Goal: Information Seeking & Learning: Learn about a topic

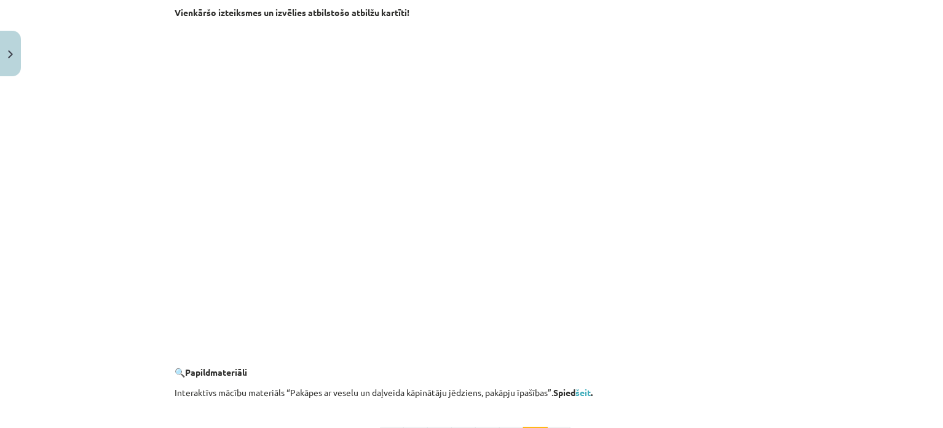
scroll to position [1016, 0]
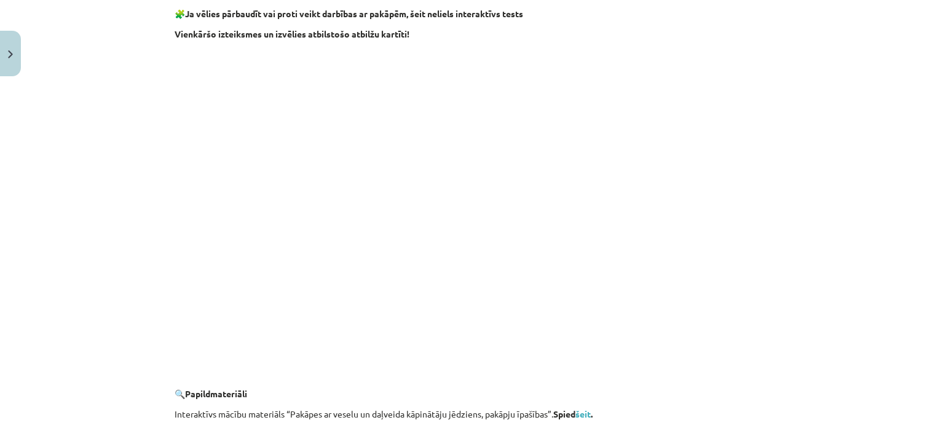
drag, startPoint x: 315, startPoint y: 369, endPoint x: 326, endPoint y: 366, distance: 11.7
click at [326, 368] on p at bounding box center [472, 374] width 594 height 13
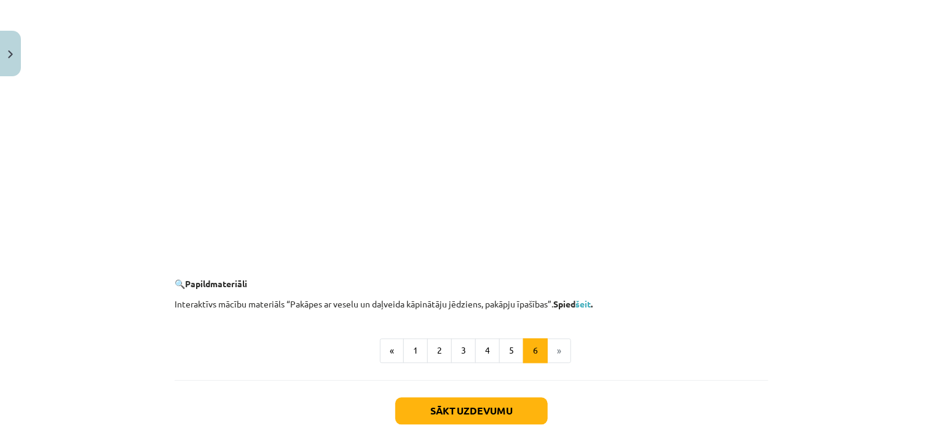
scroll to position [1201, 0]
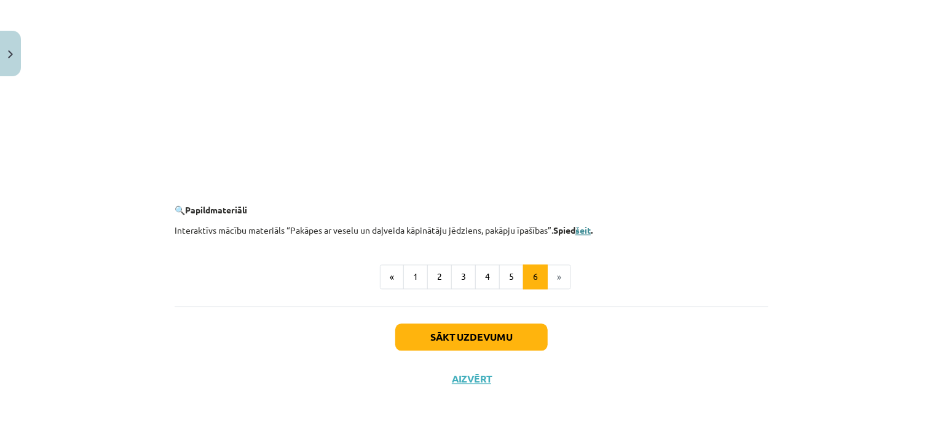
click at [582, 227] on link "šeit" at bounding box center [582, 229] width 15 height 11
click at [538, 278] on button "6" at bounding box center [535, 276] width 25 height 25
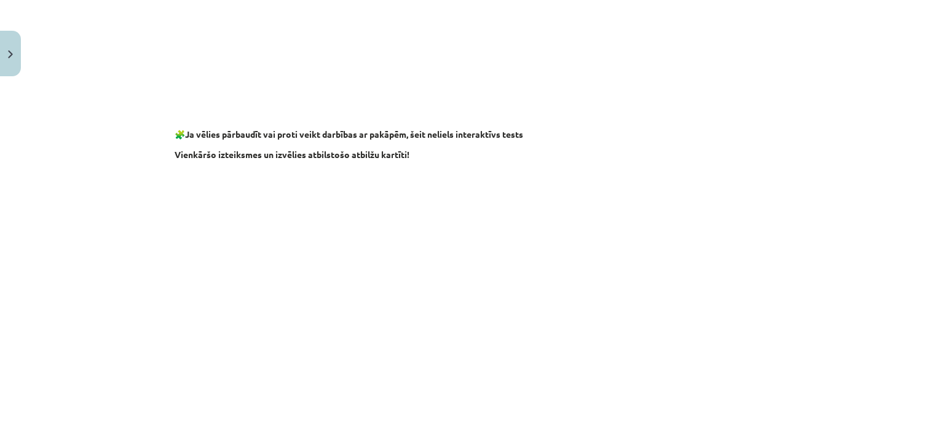
scroll to position [1142, 0]
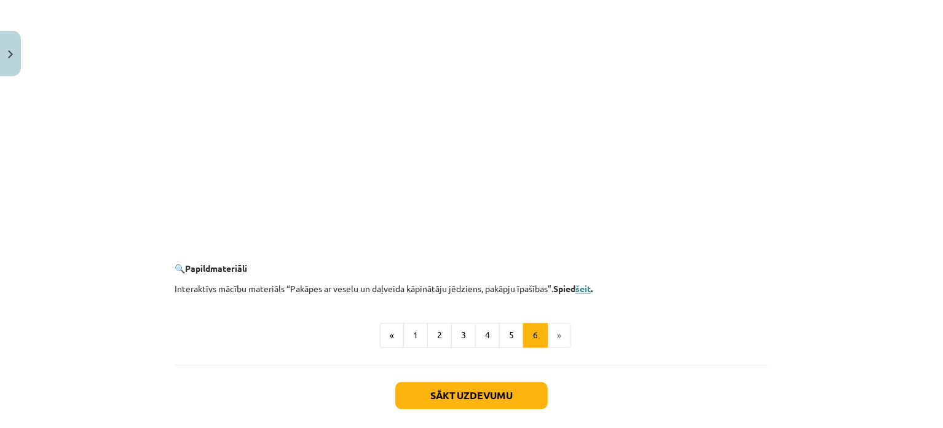
click at [583, 286] on link "šeit" at bounding box center [582, 288] width 15 height 11
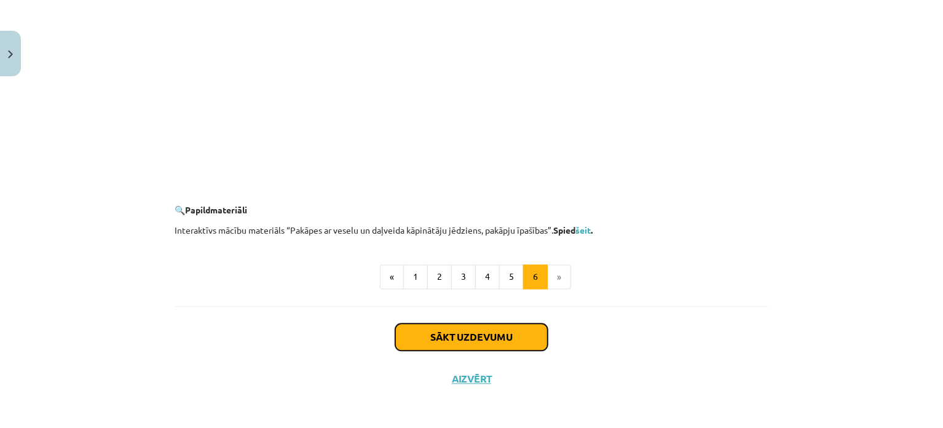
click at [511, 336] on button "Sākt uzdevumu" at bounding box center [471, 336] width 152 height 27
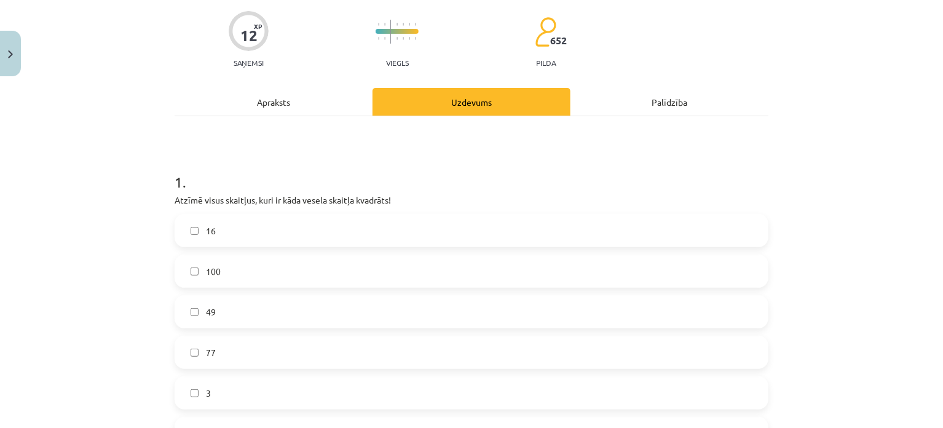
scroll to position [154, 0]
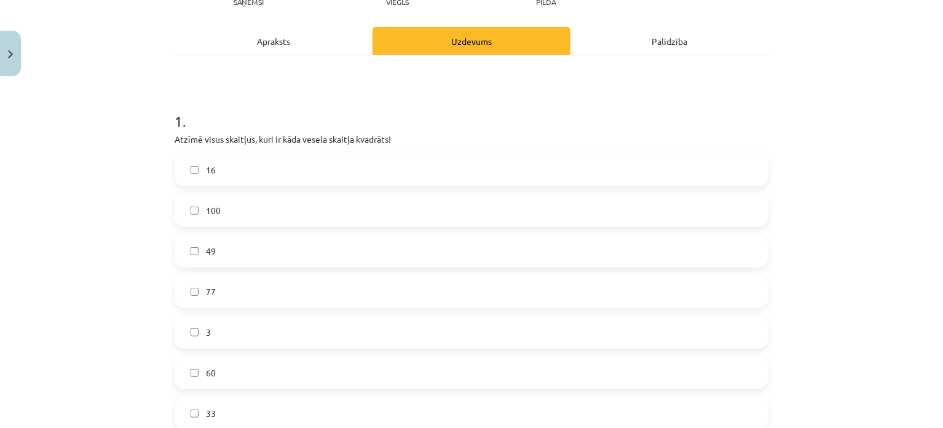
click at [317, 167] on label "16" at bounding box center [471, 169] width 591 height 31
click at [260, 205] on label "100" at bounding box center [471, 210] width 591 height 31
click at [270, 250] on label "49" at bounding box center [471, 250] width 591 height 31
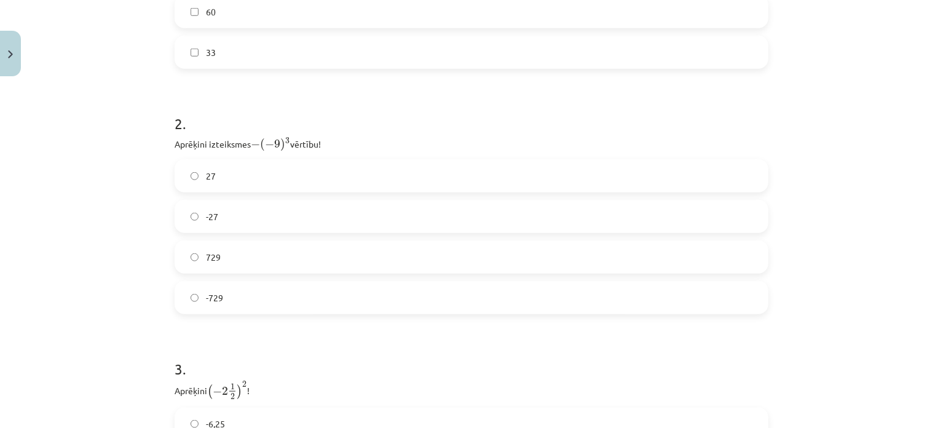
scroll to position [523, 0]
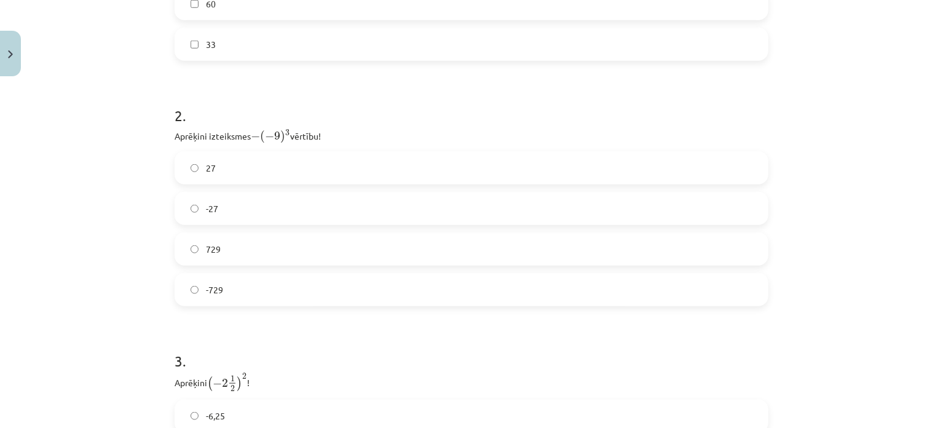
click at [551, 234] on label "729" at bounding box center [471, 249] width 591 height 31
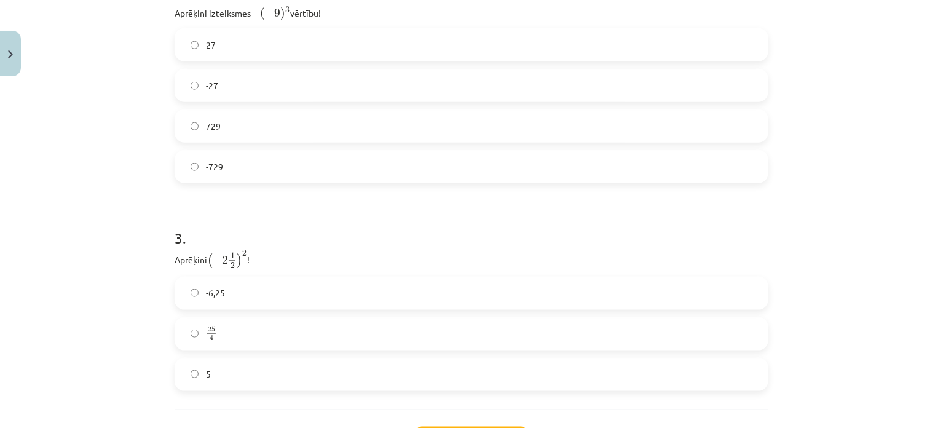
scroll to position [707, 0]
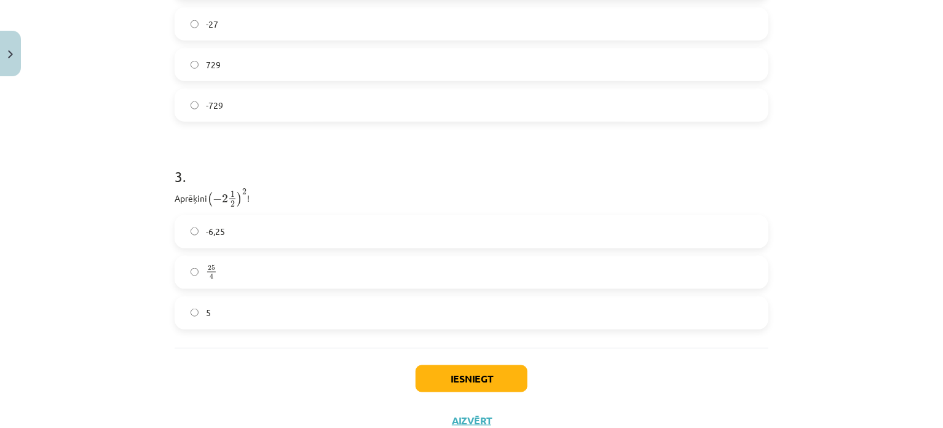
click at [397, 271] on label "25 4 25 4" at bounding box center [471, 272] width 591 height 31
click at [460, 374] on button "Iesniegt" at bounding box center [472, 378] width 112 height 27
click at [858, 180] on div "Mācību tēma: Matemātikas i - 12. klases 1. ieskaites mācību materiāls (ab) #2 📝…" at bounding box center [471, 214] width 943 height 428
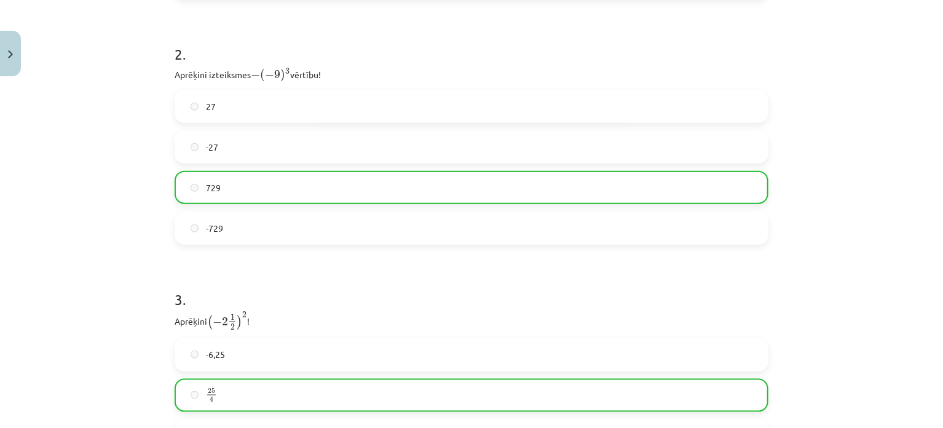
scroll to position [789, 0]
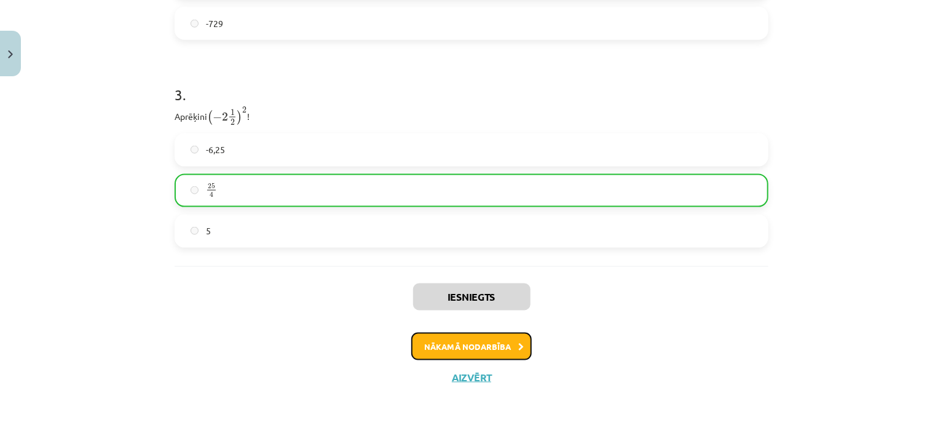
click at [478, 340] on button "Nākamā nodarbība" at bounding box center [471, 347] width 120 height 28
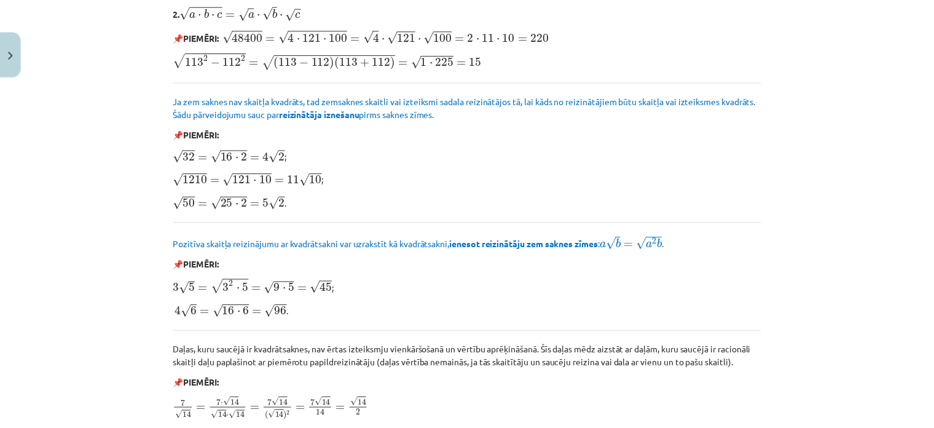
scroll to position [1496, 0]
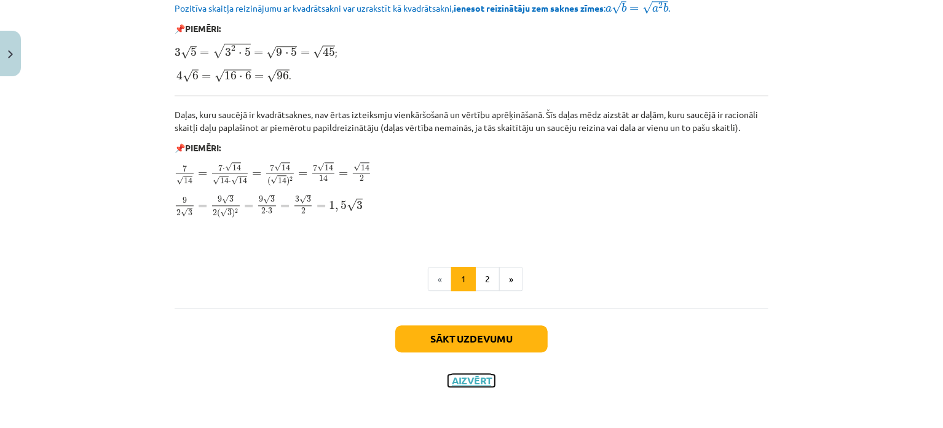
click at [465, 374] on button "Aizvērt" at bounding box center [471, 380] width 47 height 12
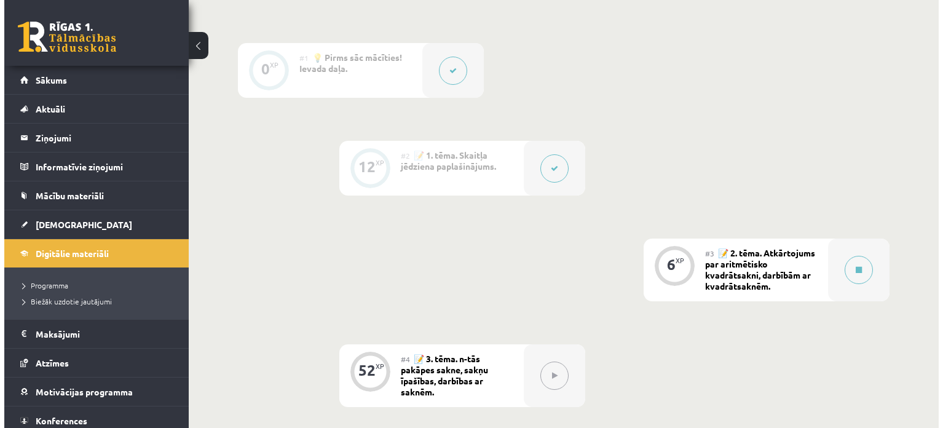
scroll to position [357, 0]
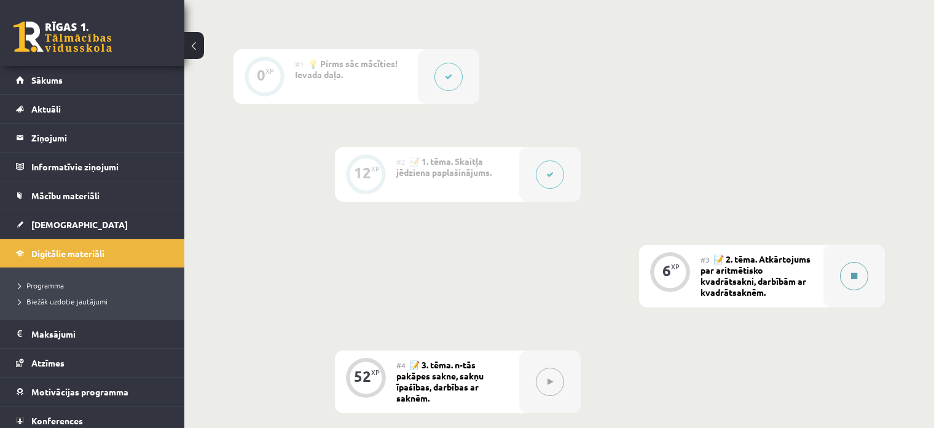
click at [854, 281] on button at bounding box center [854, 276] width 28 height 28
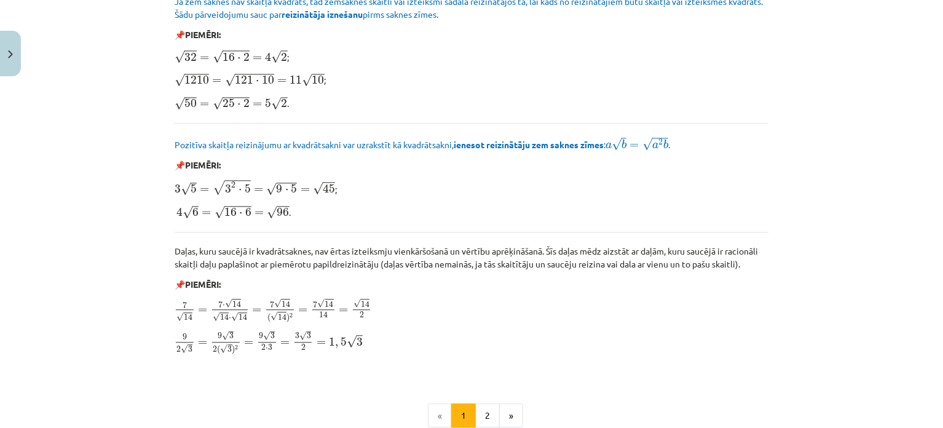
scroll to position [1496, 0]
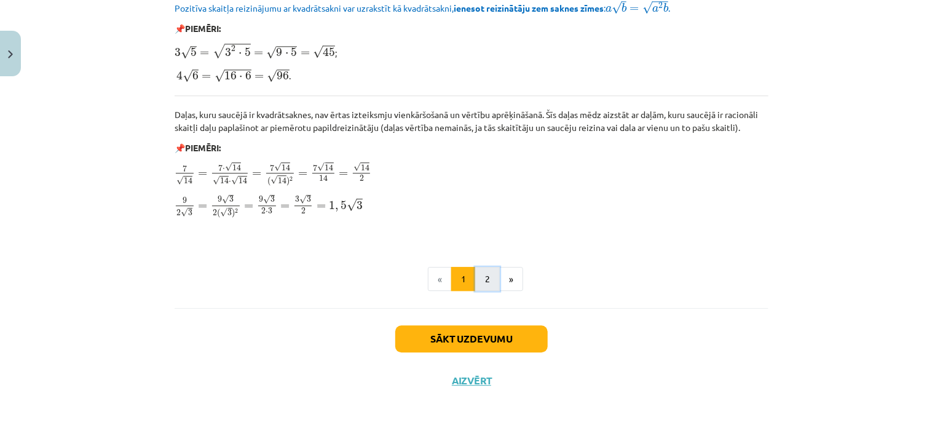
click at [475, 272] on button "2" at bounding box center [487, 279] width 25 height 25
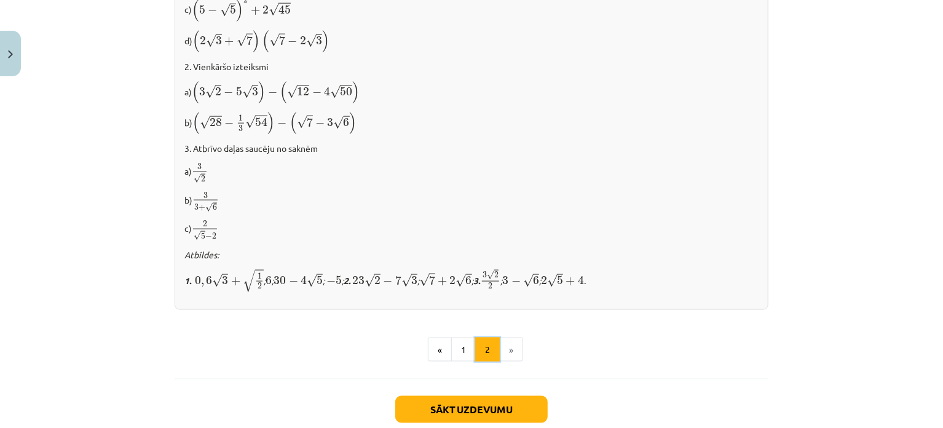
scroll to position [828, 0]
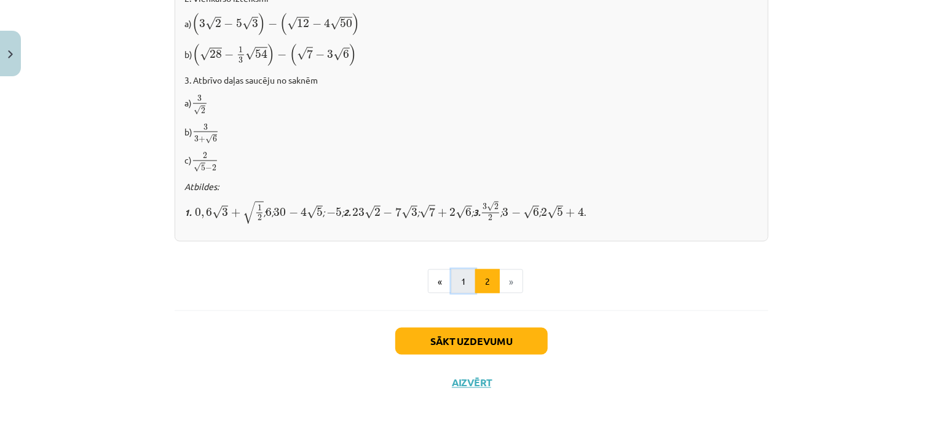
click at [457, 276] on button "1" at bounding box center [463, 281] width 25 height 25
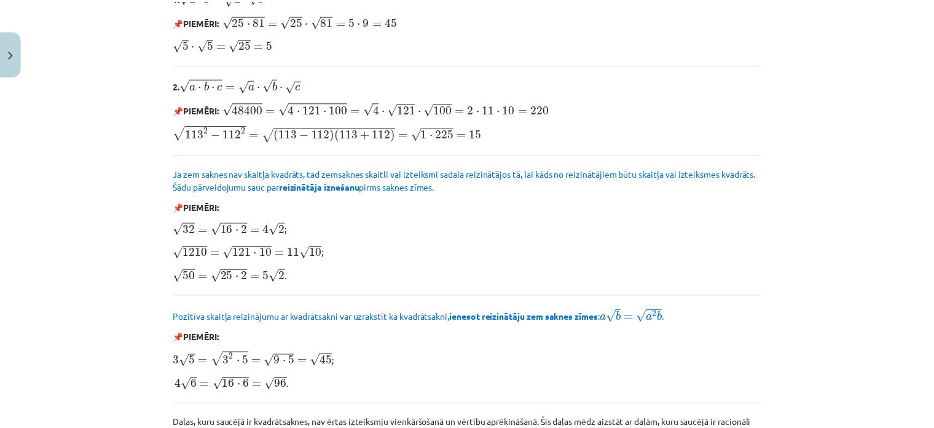
scroll to position [1496, 0]
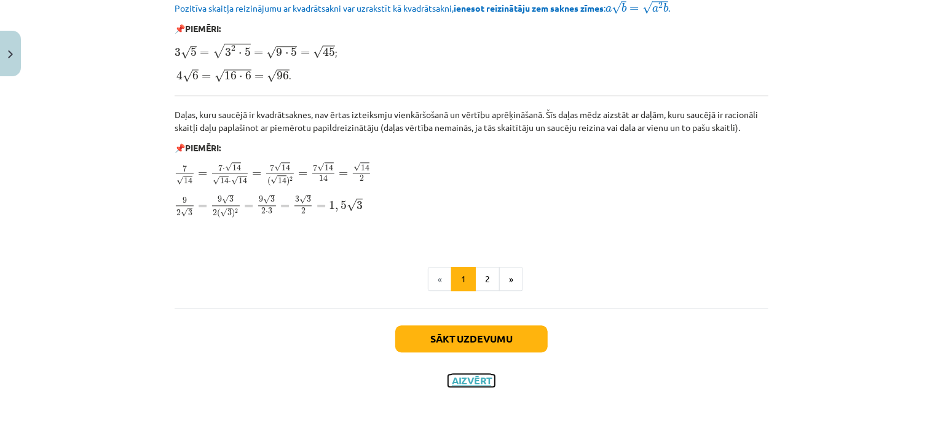
click at [465, 374] on button "Aizvērt" at bounding box center [471, 380] width 47 height 12
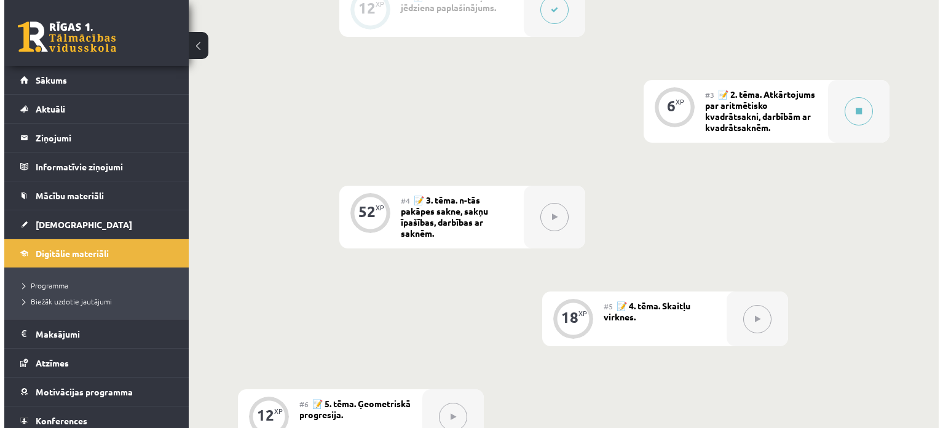
scroll to position [541, 0]
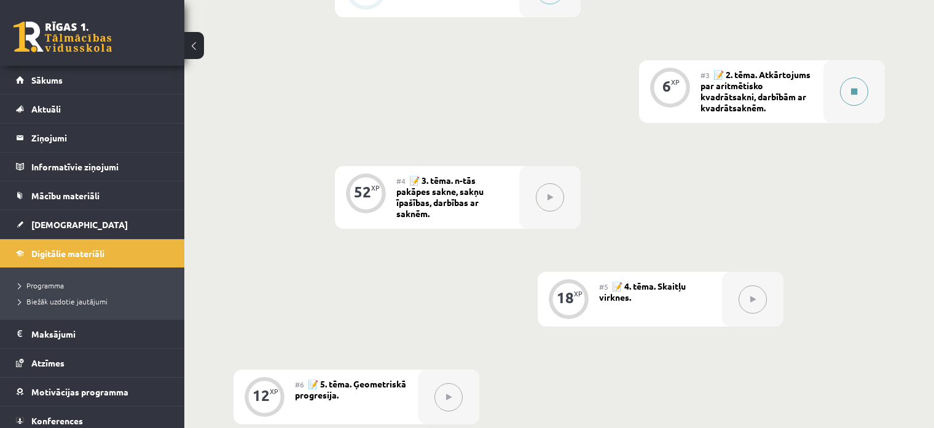
click at [851, 97] on button at bounding box center [854, 91] width 28 height 28
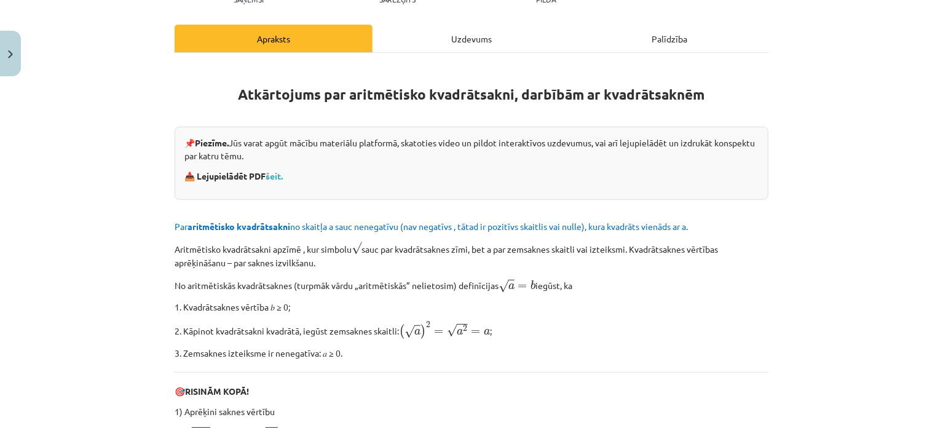
scroll to position [138, 0]
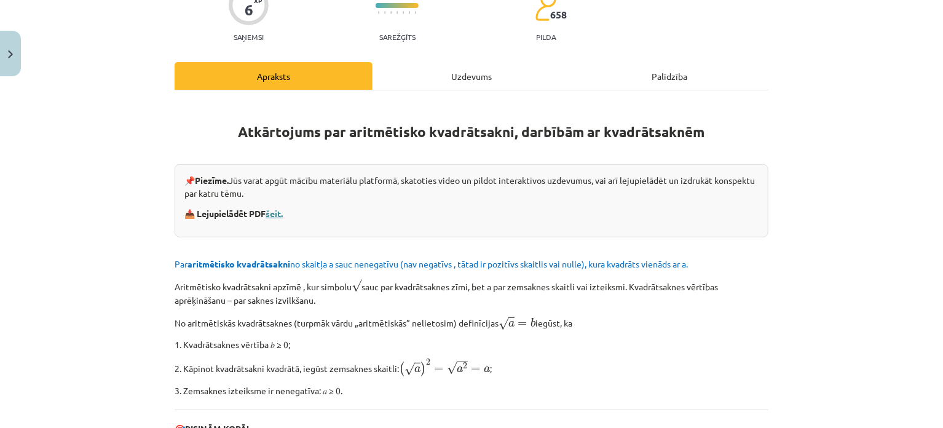
click at [278, 212] on link "šeit." at bounding box center [274, 213] width 17 height 11
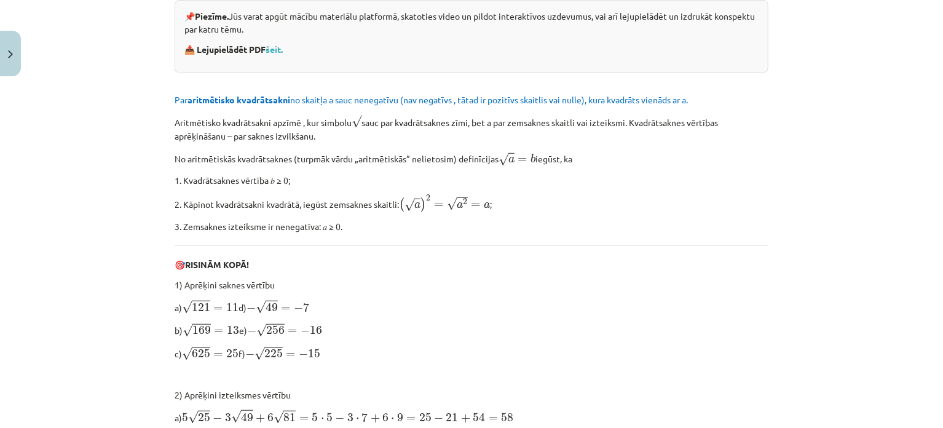
scroll to position [323, 0]
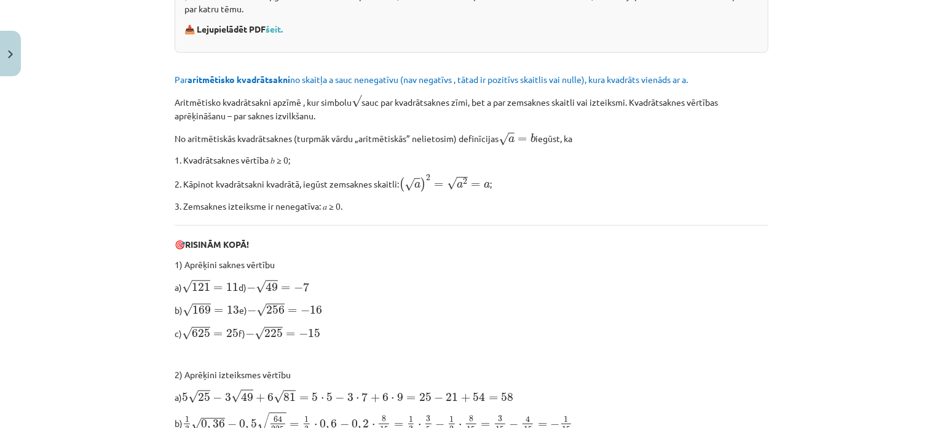
click at [589, 259] on p "1) Aprēķini saknes vērtību" at bounding box center [472, 264] width 594 height 13
click at [762, 278] on p "a) √ 121 = 11 121 = 11 d) − √ 49 = − 7 − 49 = − 7" at bounding box center [472, 285] width 594 height 15
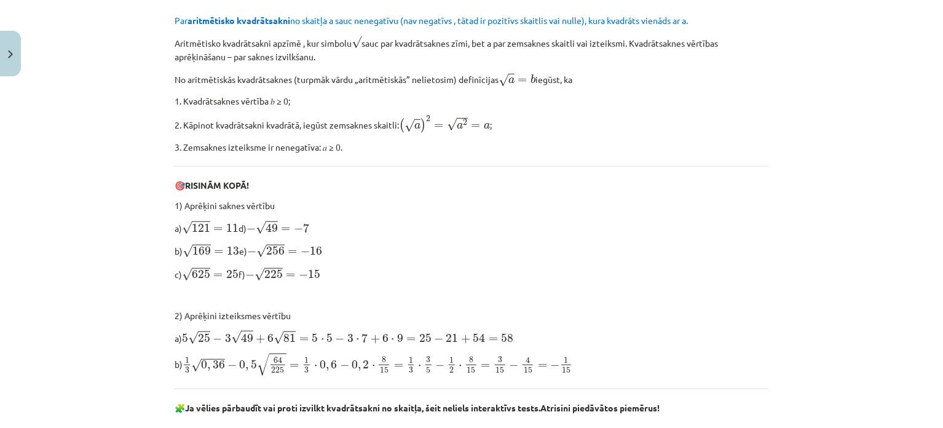
scroll to position [384, 0]
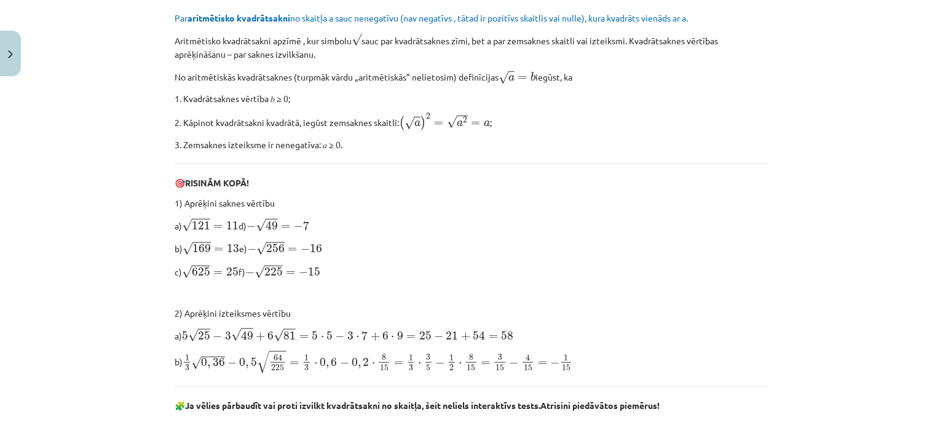
click at [781, 353] on div "Mācību tēma: Matemātikas i - 12. klases 1. ieskaites mācību materiāls (ab) #3 📝…" at bounding box center [471, 214] width 943 height 428
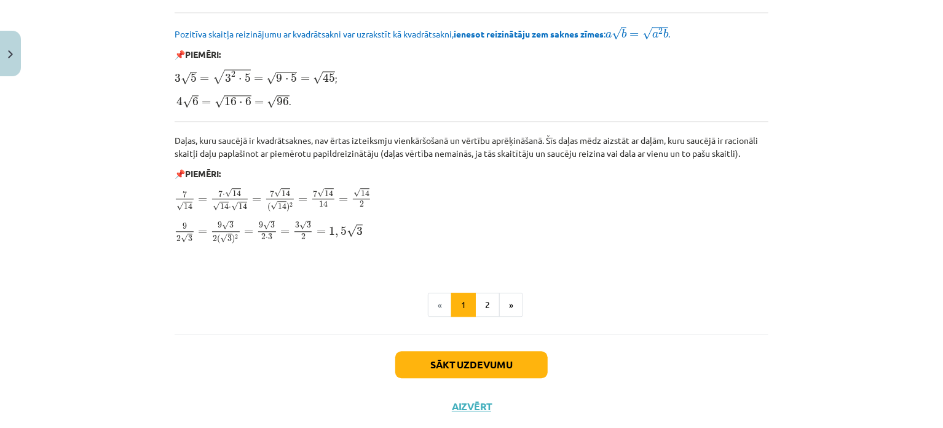
scroll to position [1491, 0]
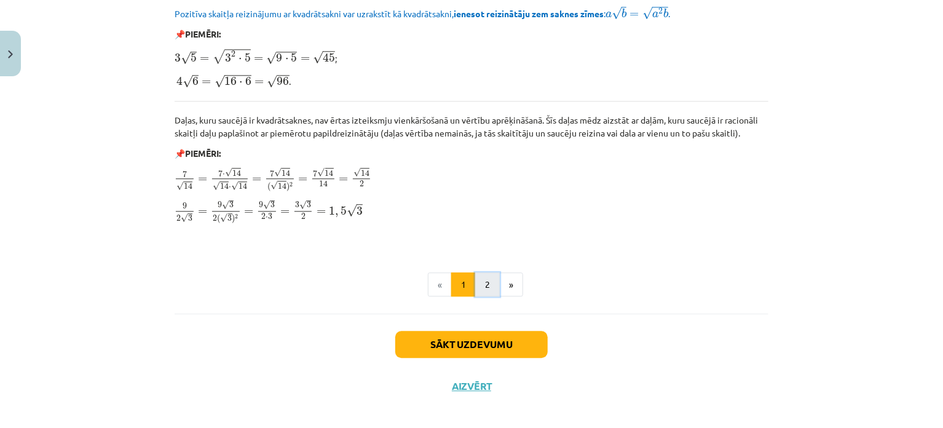
click at [477, 278] on button "2" at bounding box center [487, 284] width 25 height 25
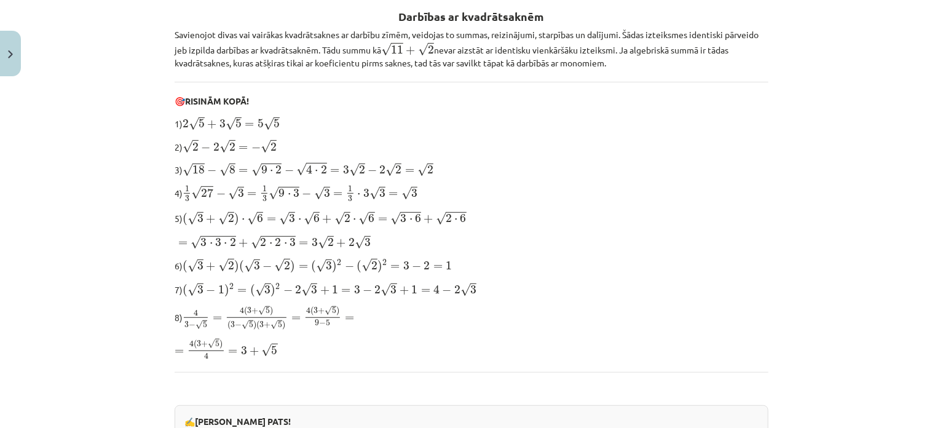
scroll to position [246, 0]
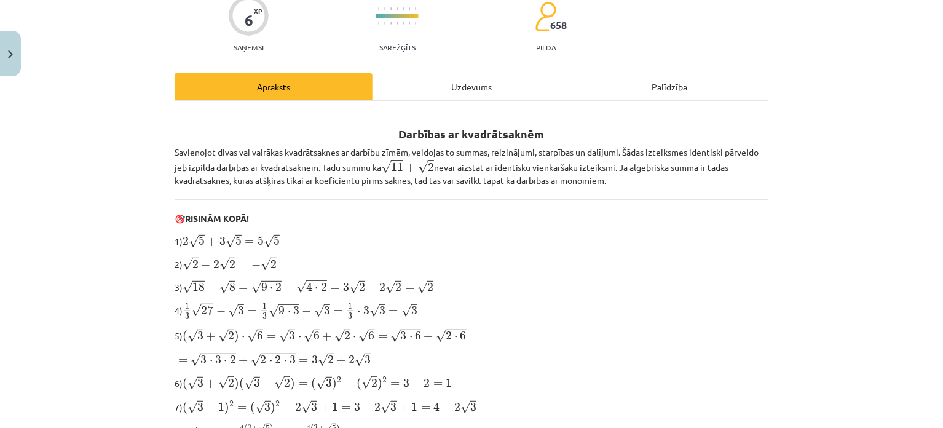
scroll to position [0, 0]
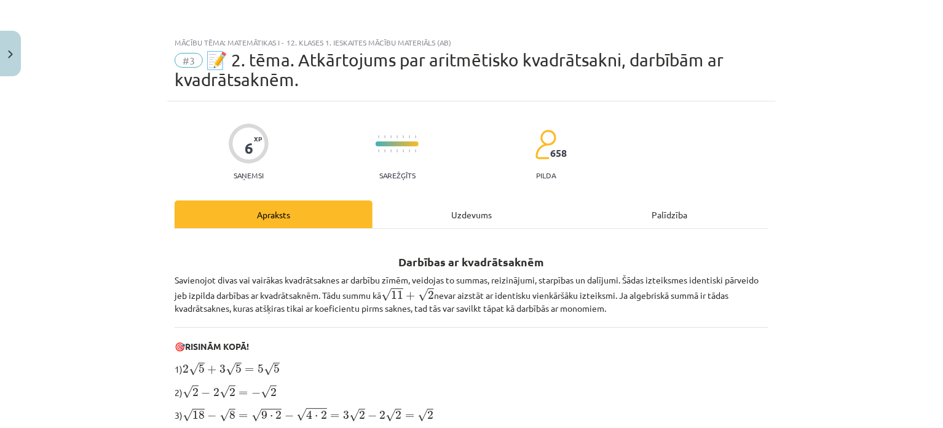
click at [669, 211] on div "Palīdzība" at bounding box center [670, 214] width 198 height 28
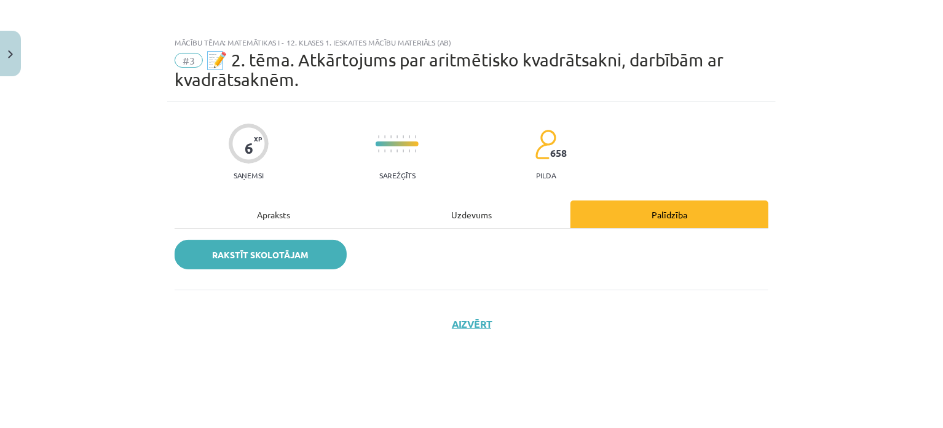
click at [315, 255] on link "Rakstīt skolotājam" at bounding box center [261, 255] width 172 height 30
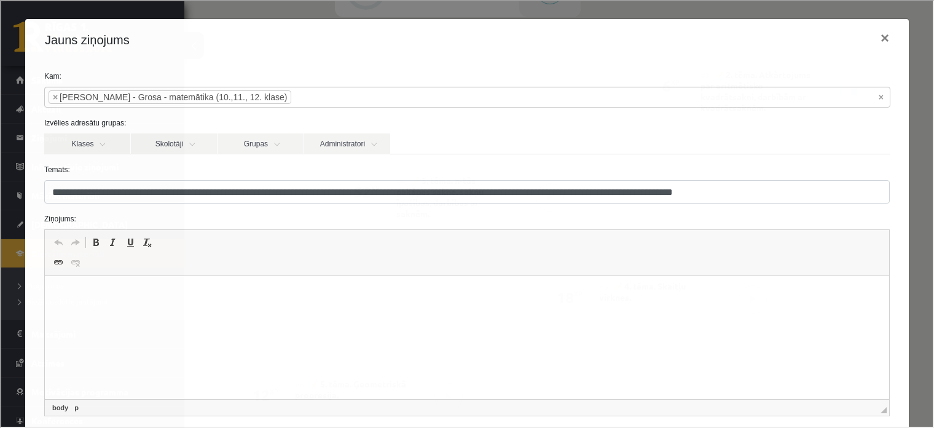
click at [122, 296] on p "Bagātinātā teksta redaktors, wiswyg-editor-47363757743540-1756905682-944" at bounding box center [467, 294] width 820 height 13
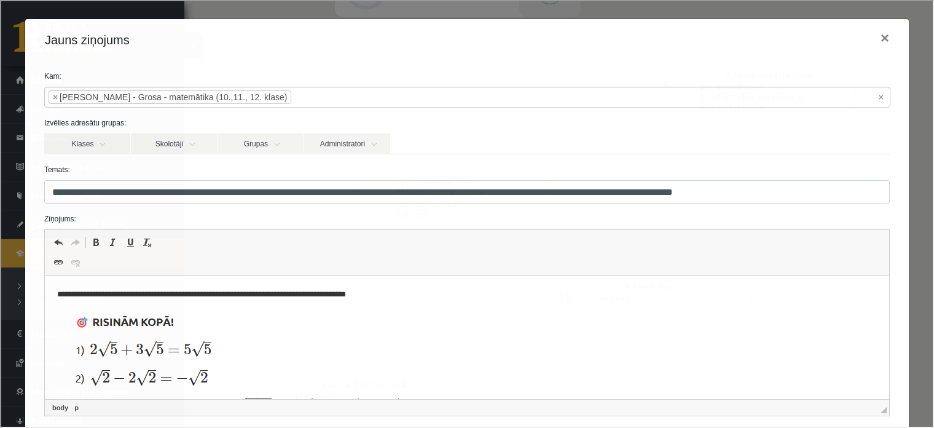
click at [408, 299] on p "**********" at bounding box center [459, 294] width 804 height 13
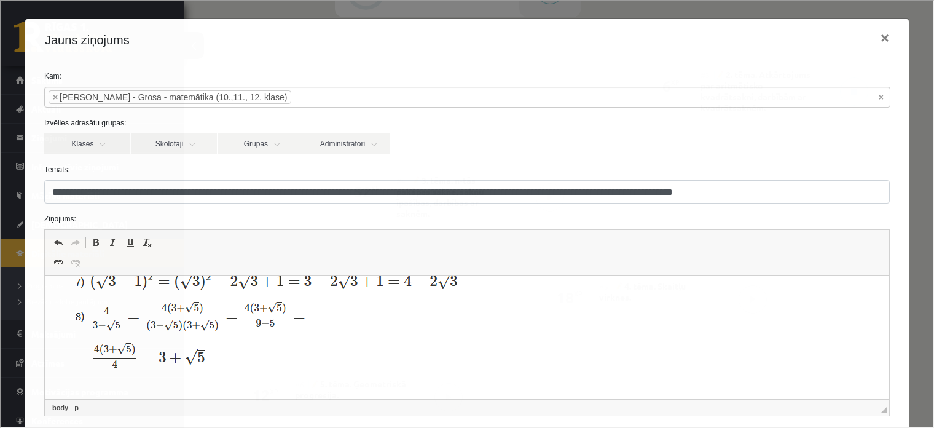
scroll to position [116, 0]
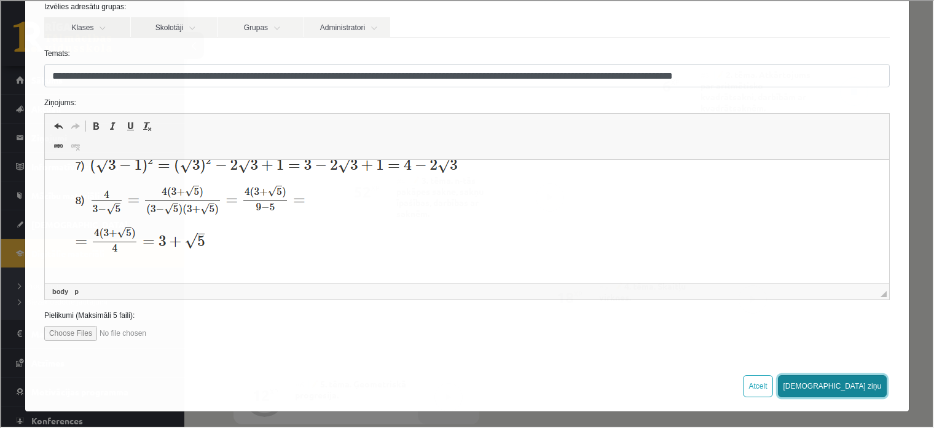
click at [862, 384] on button "Sūtīt ziņu" at bounding box center [831, 385] width 109 height 22
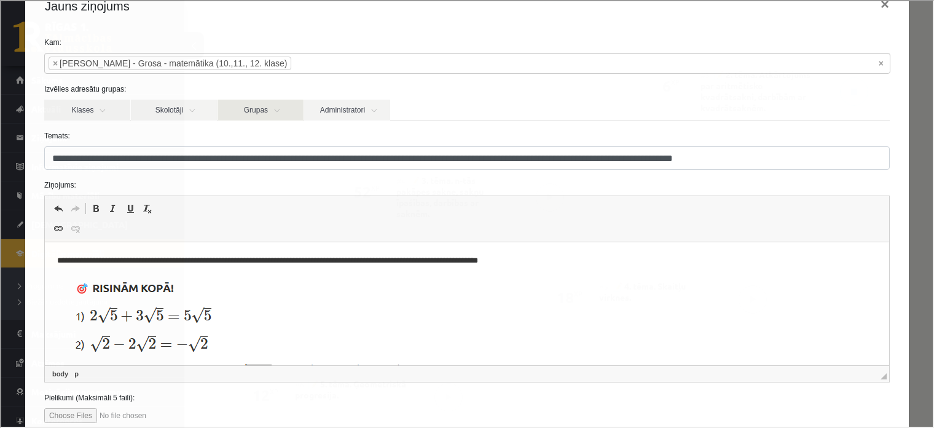
scroll to position [0, 0]
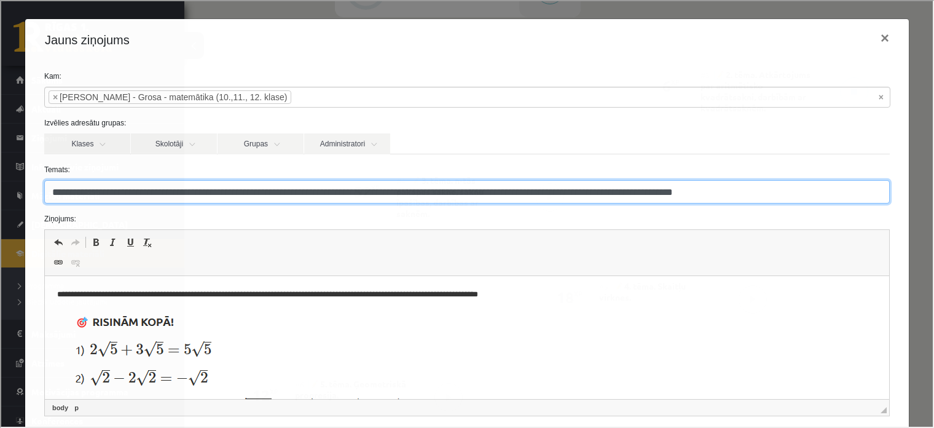
click at [475, 202] on input "**********" at bounding box center [466, 190] width 846 height 23
click at [648, 192] on input "**********" at bounding box center [466, 190] width 846 height 23
click at [773, 192] on input "**********" at bounding box center [466, 190] width 846 height 23
click at [788, 190] on input "**********" at bounding box center [466, 190] width 846 height 23
click at [797, 191] on input "**********" at bounding box center [466, 190] width 846 height 23
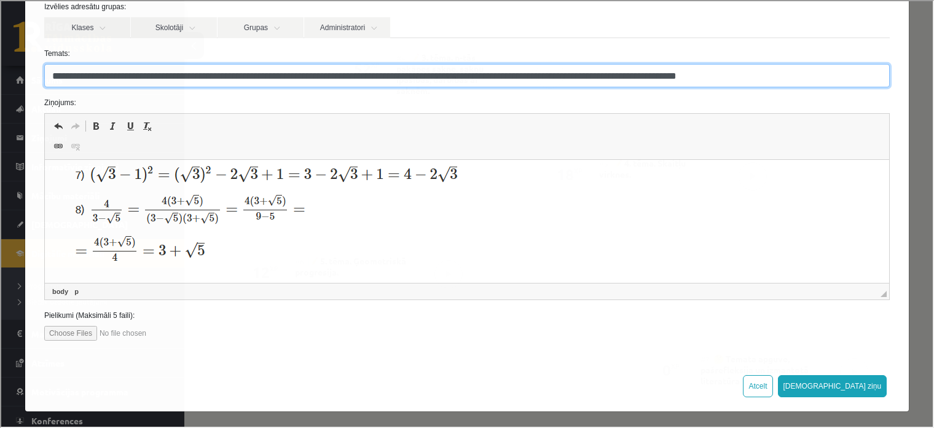
scroll to position [272, 0]
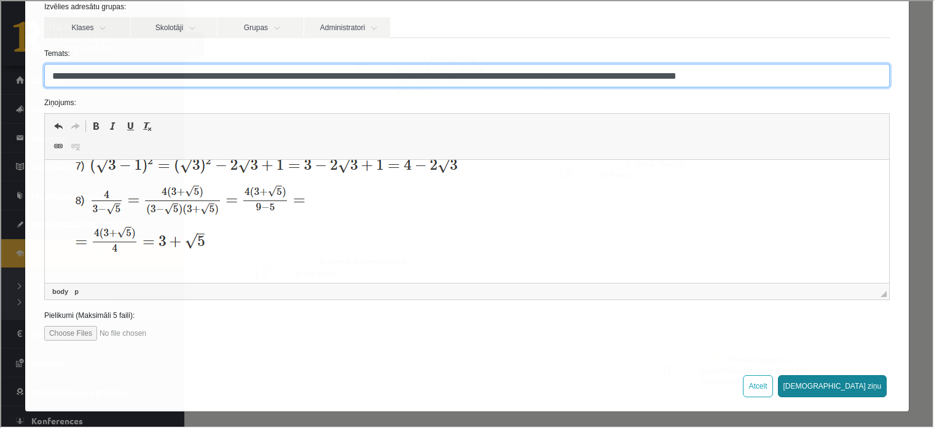
type input "**********"
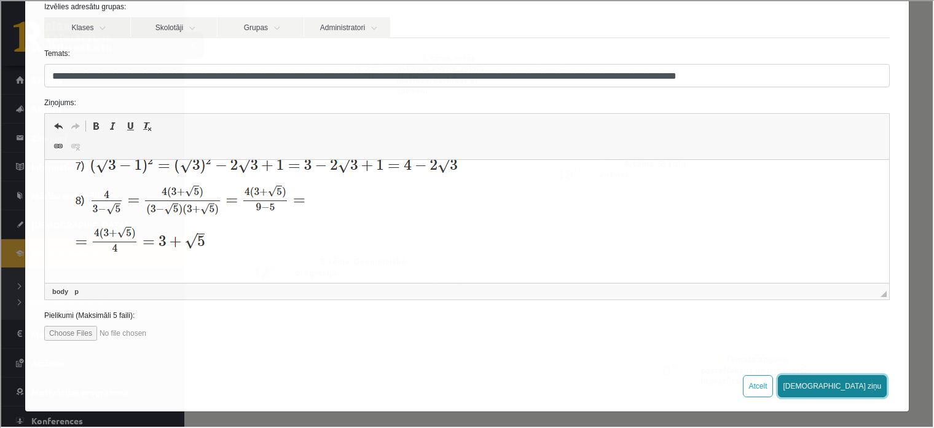
click at [846, 378] on button "Sūtīt ziņu" at bounding box center [831, 385] width 109 height 22
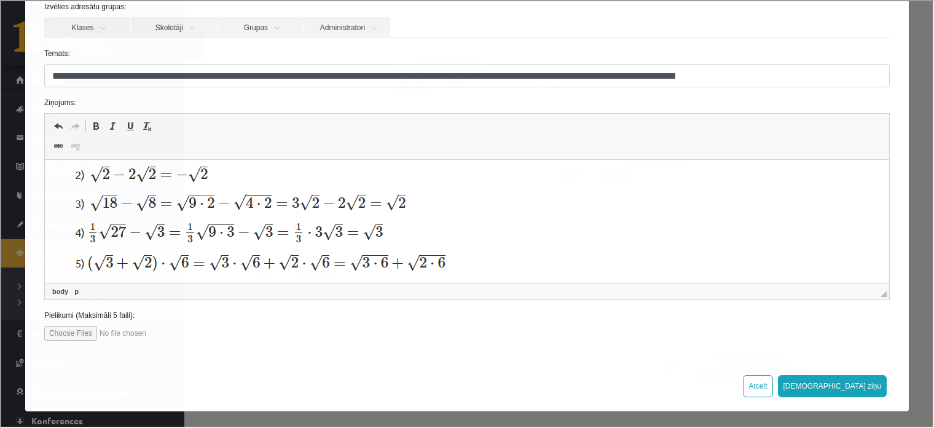
click at [381, 216] on img "Bagātinātā teksta redaktors, wiswyg-editor-47363757743540-1756905682-944" at bounding box center [284, 279] width 454 height 346
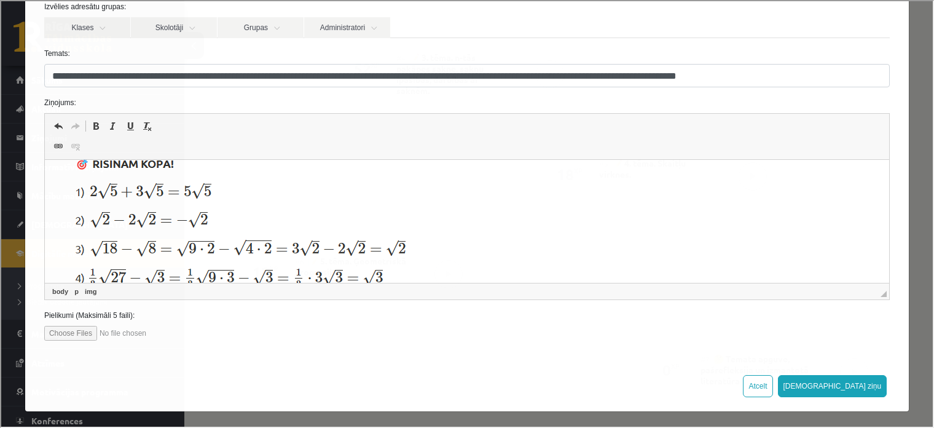
scroll to position [0, 0]
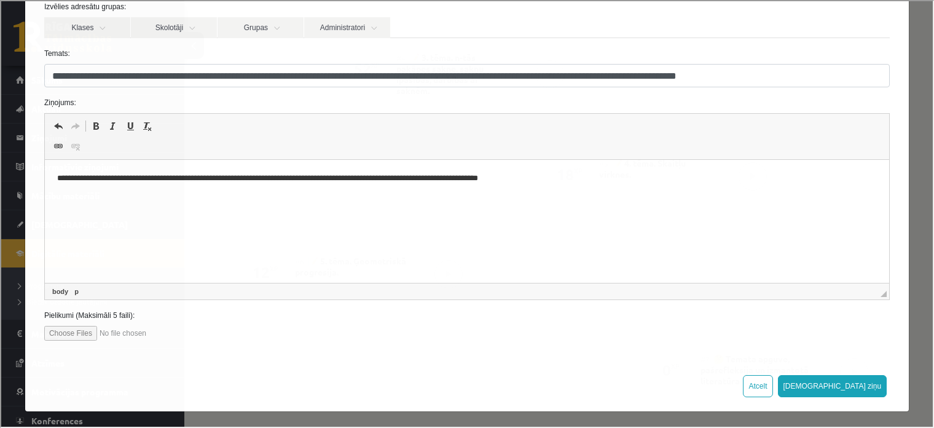
click at [138, 180] on p "**********" at bounding box center [463, 178] width 813 height 13
click at [142, 183] on p "**********" at bounding box center [463, 178] width 813 height 13
drag, startPoint x: 154, startPoint y: 184, endPoint x: 145, endPoint y: 182, distance: 9.5
click at [145, 182] on p "**********" at bounding box center [463, 178] width 813 height 13
click at [148, 177] on p "**********" at bounding box center [463, 178] width 813 height 13
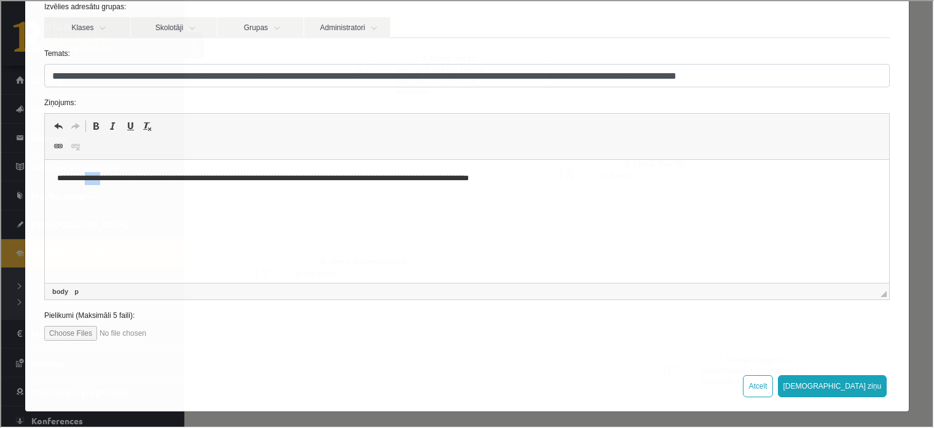
drag, startPoint x: 112, startPoint y: 177, endPoint x: 89, endPoint y: 180, distance: 23.0
click at [89, 180] on p "**********" at bounding box center [463, 178] width 813 height 13
click at [143, 174] on p "**********" at bounding box center [463, 178] width 813 height 13
click at [146, 175] on p "**********" at bounding box center [463, 178] width 813 height 13
click at [386, 181] on p "**********" at bounding box center [463, 178] width 813 height 13
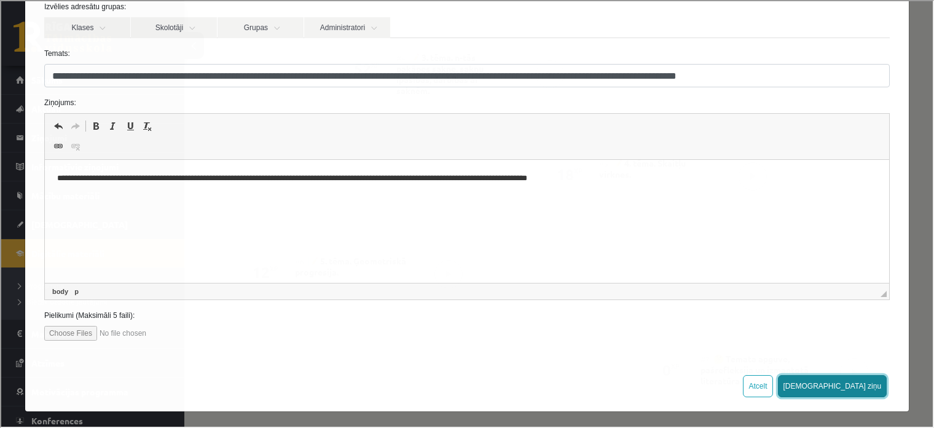
click at [854, 389] on button "Sūtīt ziņu" at bounding box center [831, 385] width 109 height 22
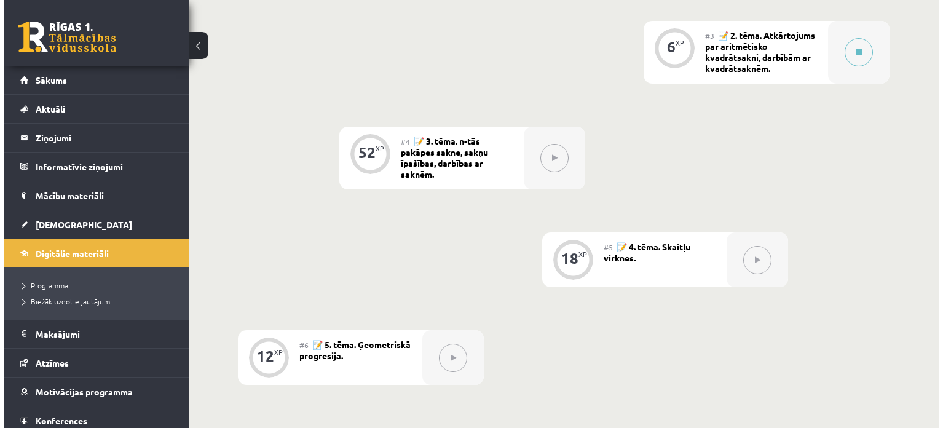
scroll to position [480, 0]
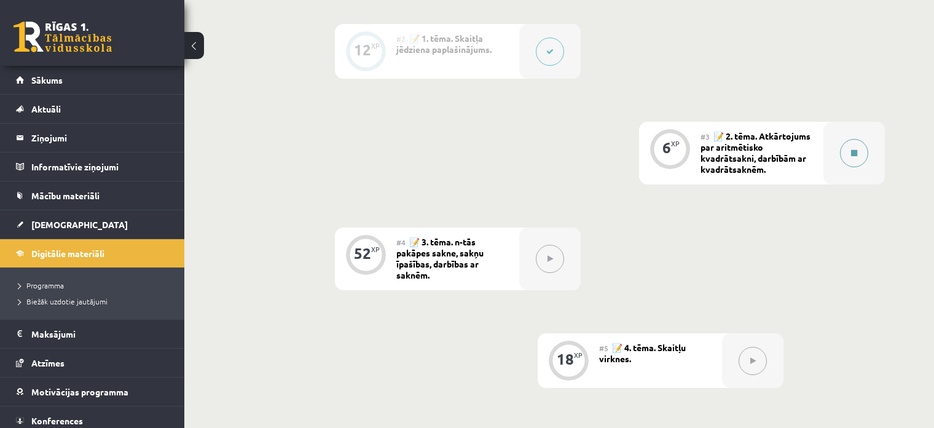
click at [855, 152] on icon at bounding box center [854, 152] width 6 height 7
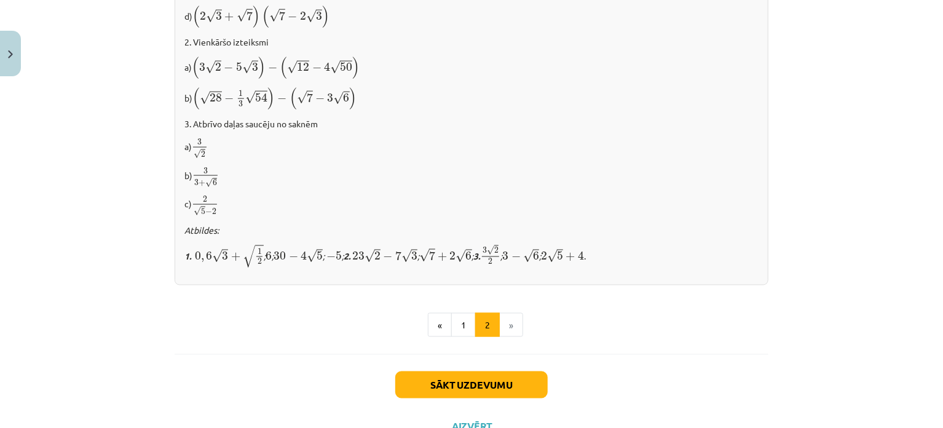
scroll to position [828, 0]
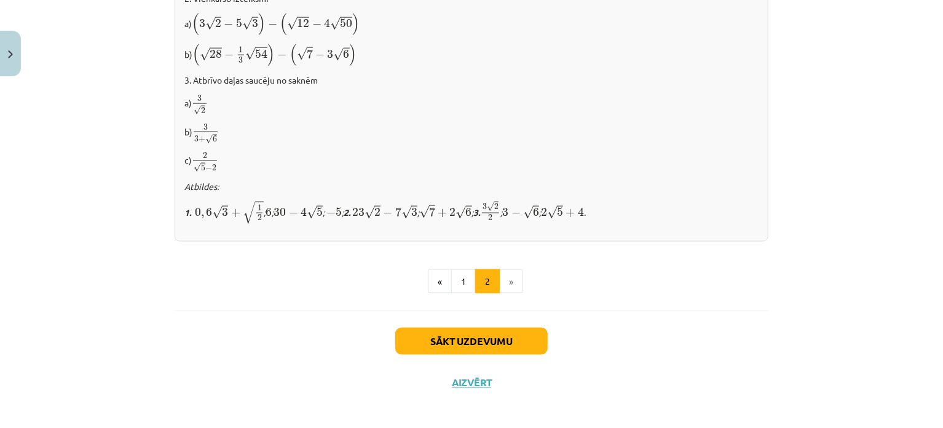
click at [505, 270] on li "»" at bounding box center [511, 281] width 23 height 25
drag, startPoint x: 504, startPoint y: 279, endPoint x: 501, endPoint y: 290, distance: 10.9
click at [504, 280] on li "»" at bounding box center [511, 281] width 23 height 25
click at [508, 330] on button "Sākt uzdevumu" at bounding box center [471, 341] width 152 height 27
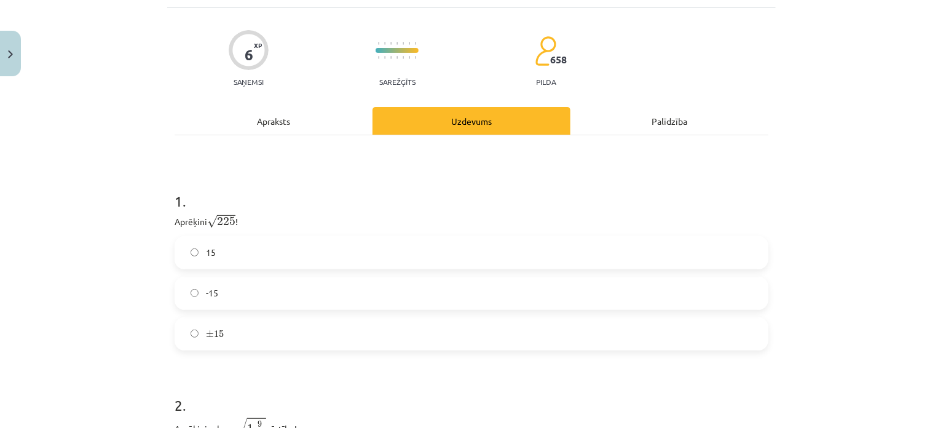
scroll to position [83, 0]
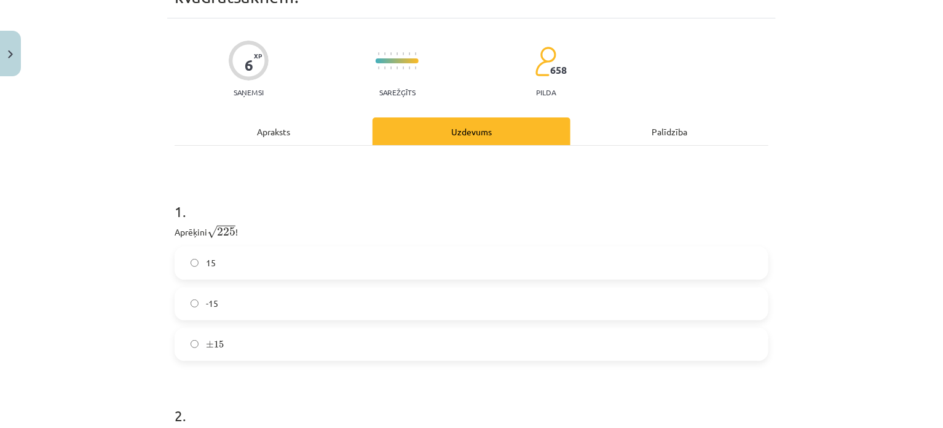
click at [272, 342] on label "± 15 ± 15" at bounding box center [471, 344] width 591 height 31
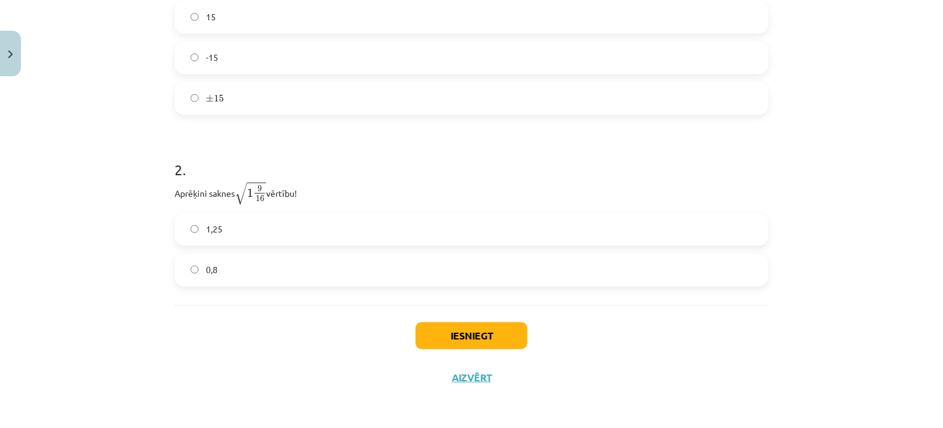
click at [282, 227] on label "1,25" at bounding box center [471, 229] width 591 height 31
click at [449, 324] on button "Iesniegt" at bounding box center [472, 335] width 112 height 27
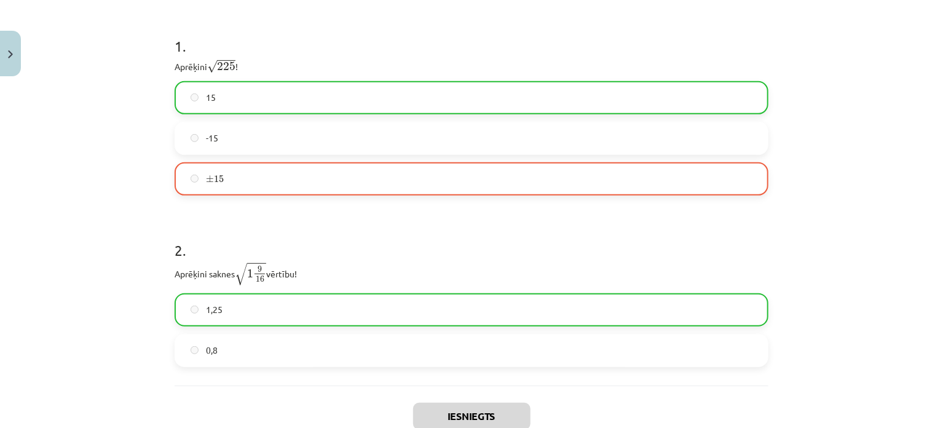
scroll to position [368, 0]
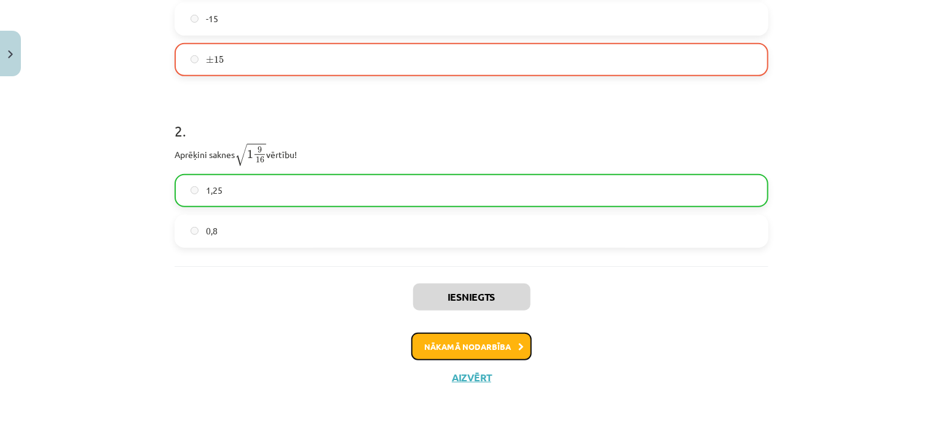
click at [470, 352] on button "Nākamā nodarbība" at bounding box center [471, 347] width 120 height 28
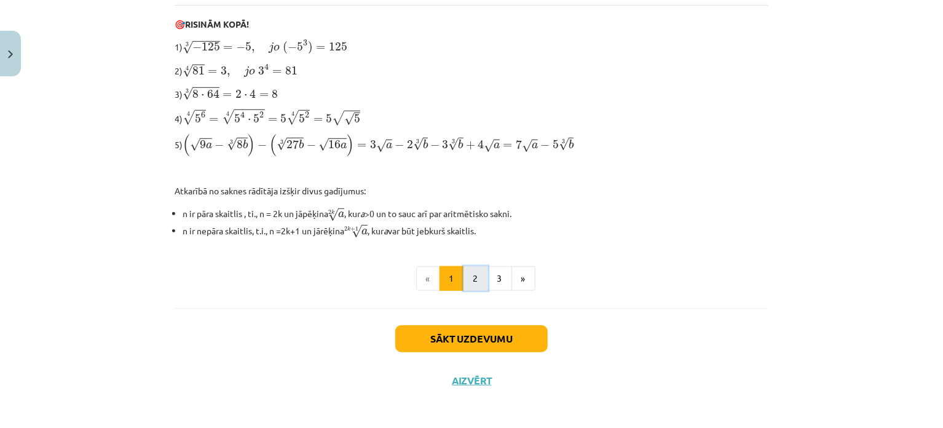
click at [473, 278] on button "2" at bounding box center [476, 278] width 25 height 25
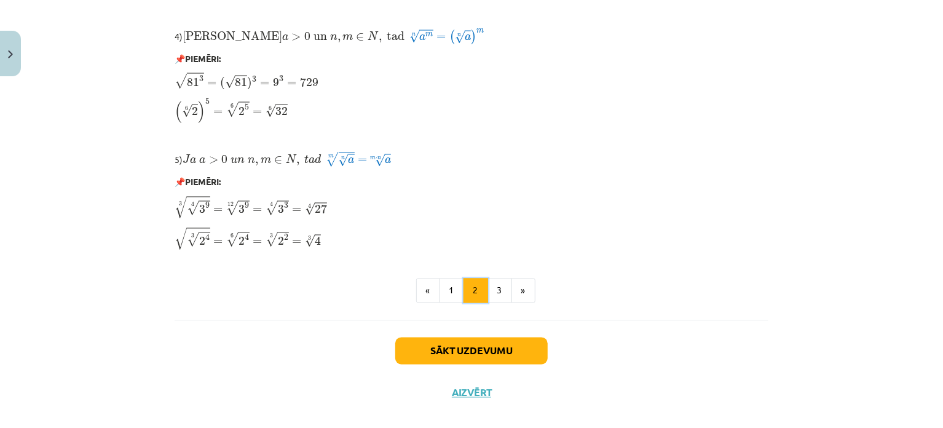
scroll to position [1067, 0]
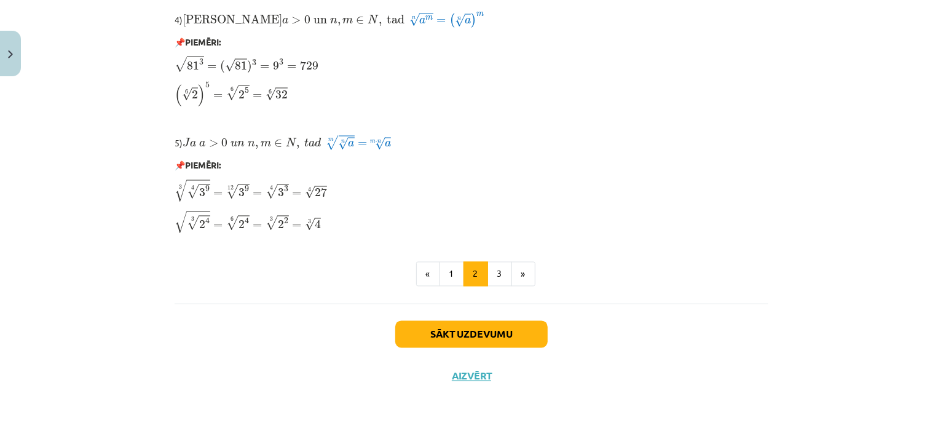
click at [470, 368] on div "Sākt uzdevumu Aizvērt" at bounding box center [472, 347] width 594 height 86
click at [472, 374] on button "Aizvērt" at bounding box center [471, 376] width 47 height 12
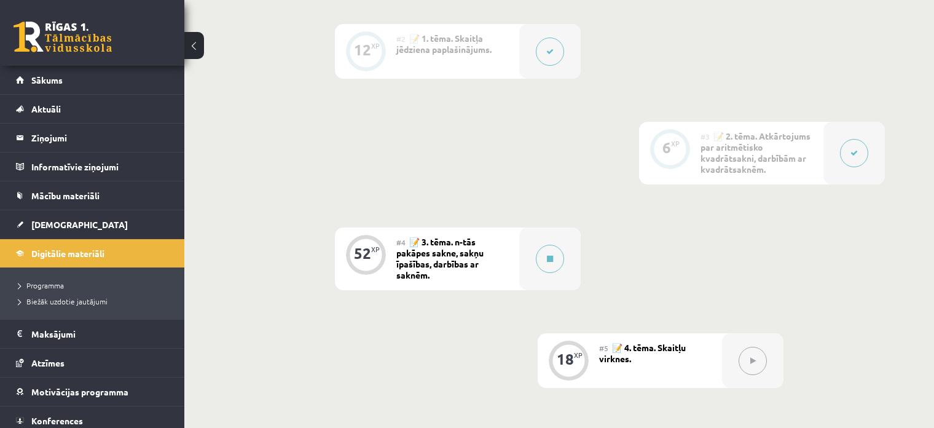
click at [847, 149] on button at bounding box center [854, 153] width 28 height 28
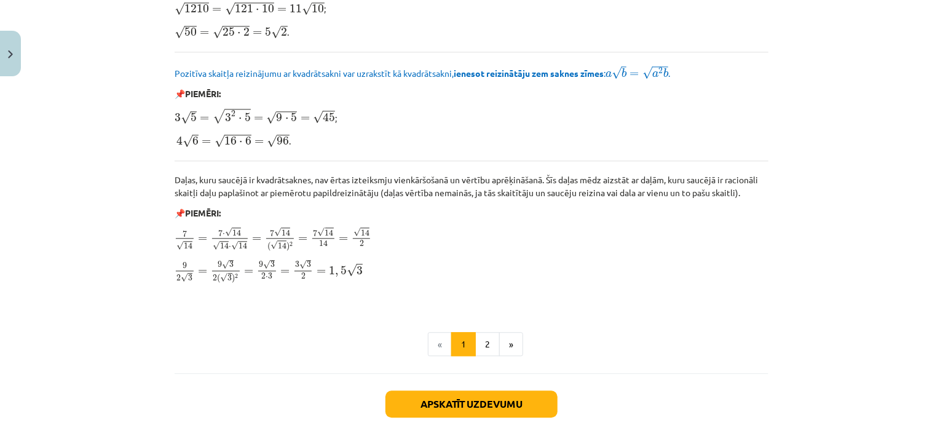
scroll to position [1535, 0]
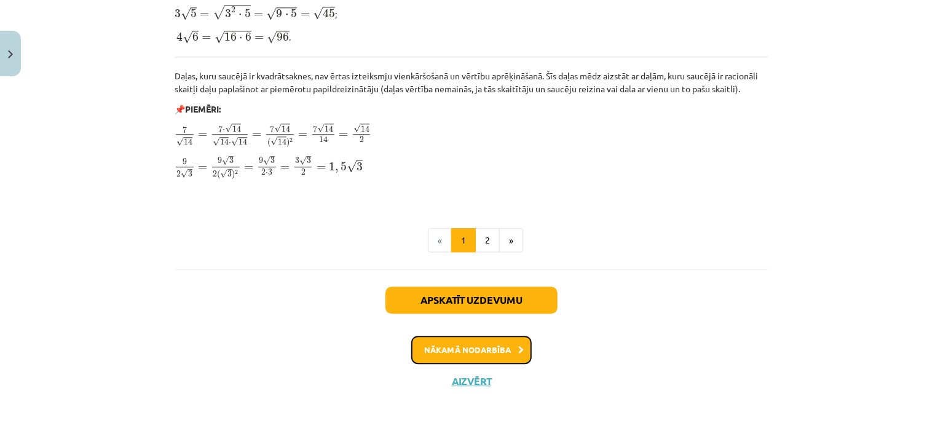
click at [481, 342] on button "Nākamā nodarbība" at bounding box center [471, 350] width 120 height 28
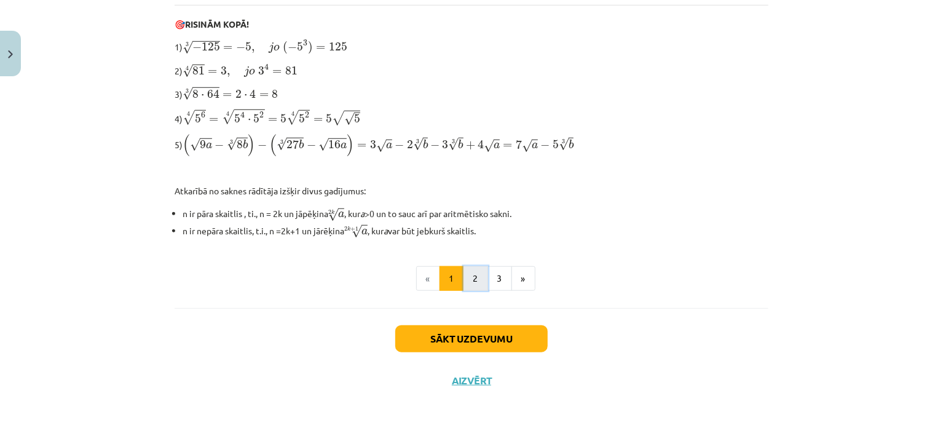
click at [470, 280] on button "2" at bounding box center [476, 278] width 25 height 25
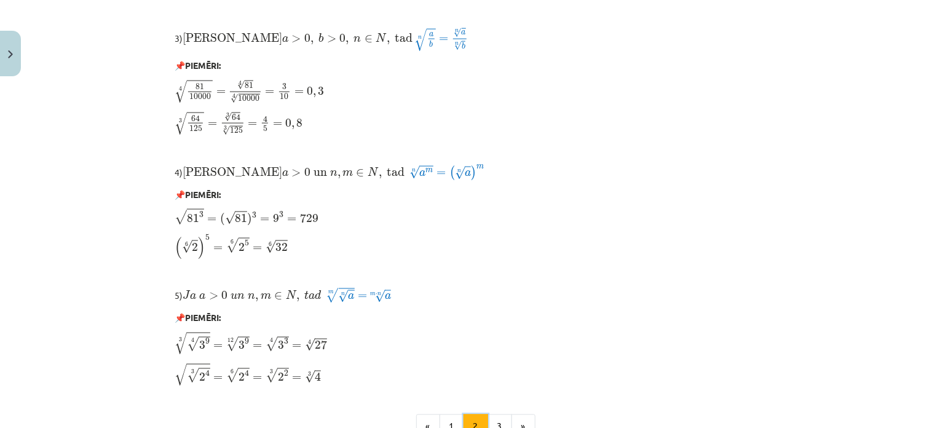
scroll to position [1019, 0]
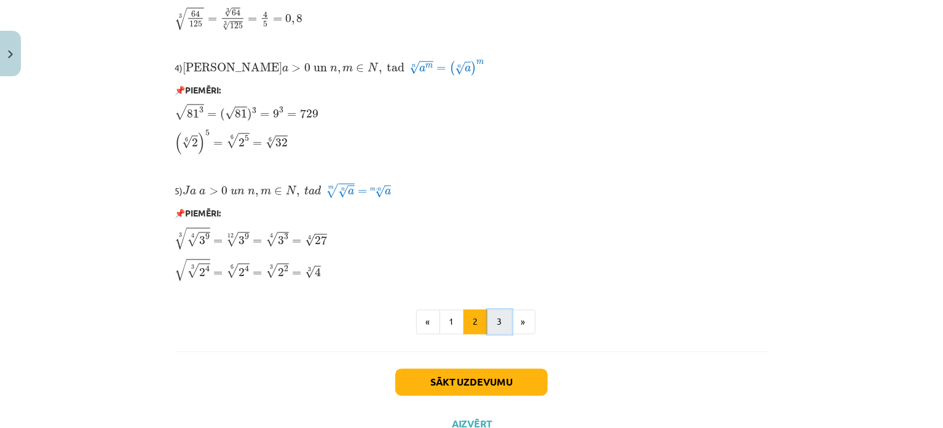
click at [494, 318] on button "3" at bounding box center [500, 322] width 25 height 25
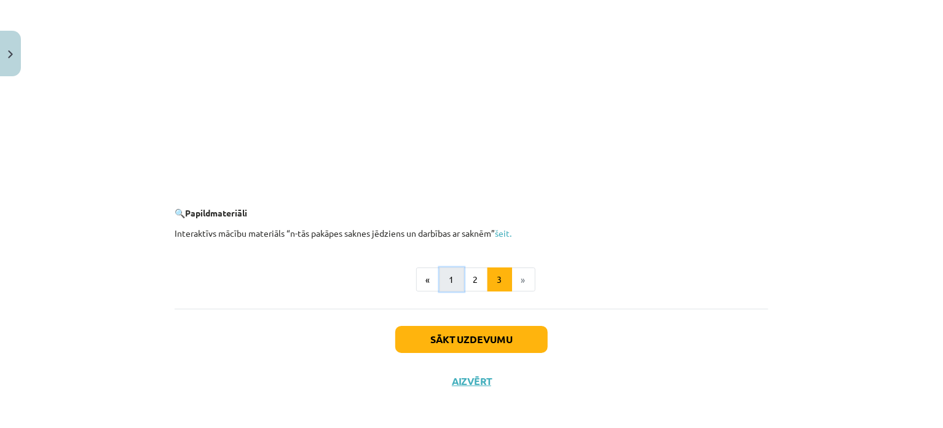
click at [450, 282] on button "1" at bounding box center [452, 279] width 25 height 25
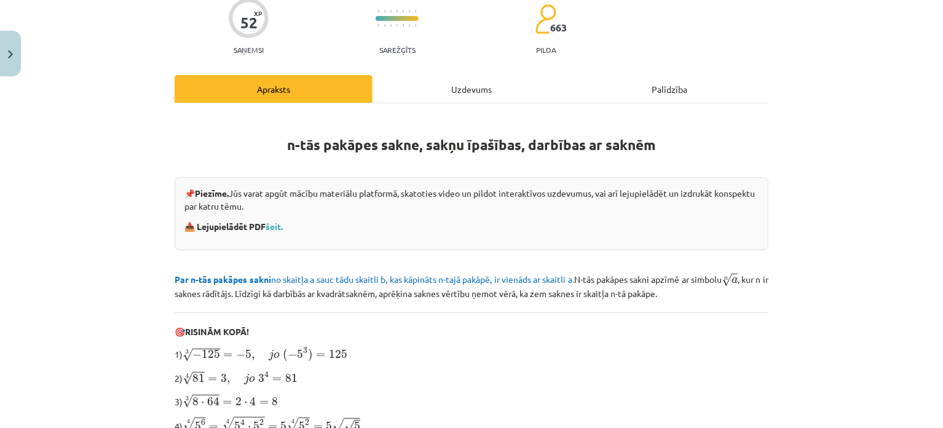
scroll to position [0, 0]
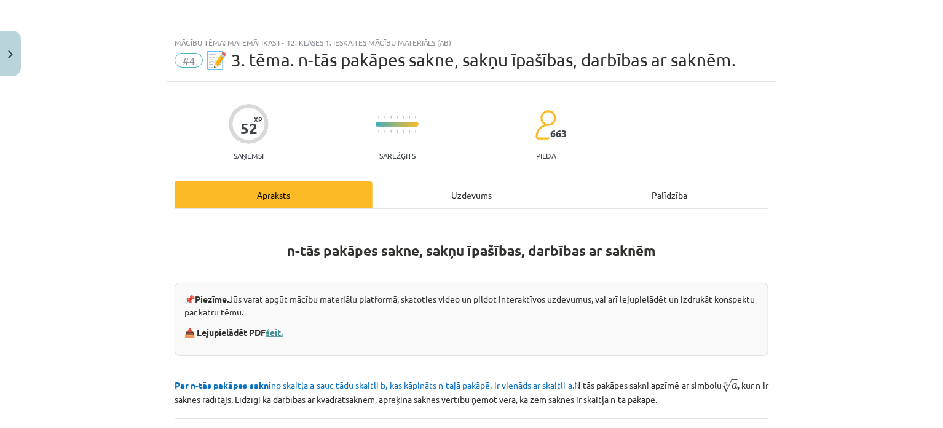
click at [270, 334] on link "šeit." at bounding box center [274, 331] width 17 height 11
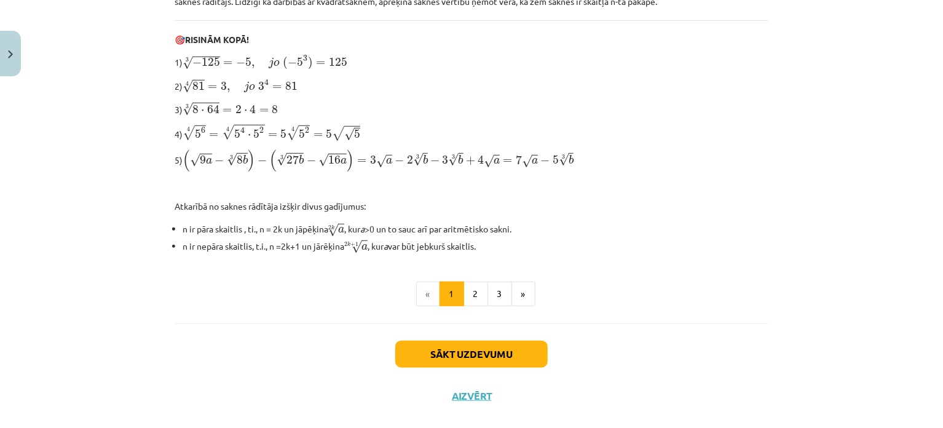
scroll to position [413, 0]
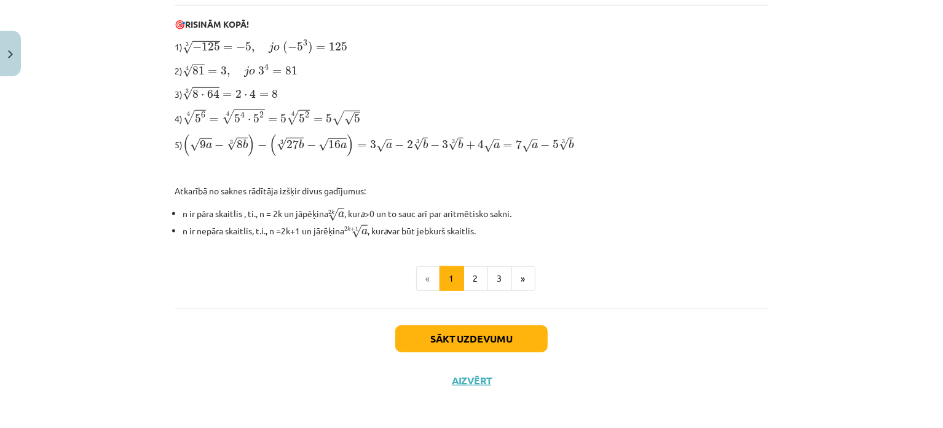
click at [468, 362] on div "Sākt uzdevumu Aizvērt" at bounding box center [472, 351] width 594 height 86
click at [474, 379] on button "Aizvērt" at bounding box center [471, 380] width 47 height 12
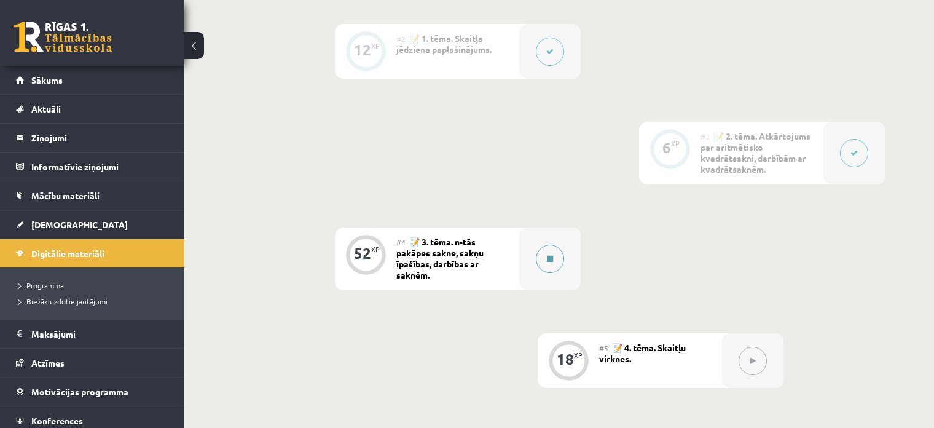
click at [555, 261] on button at bounding box center [550, 259] width 28 height 28
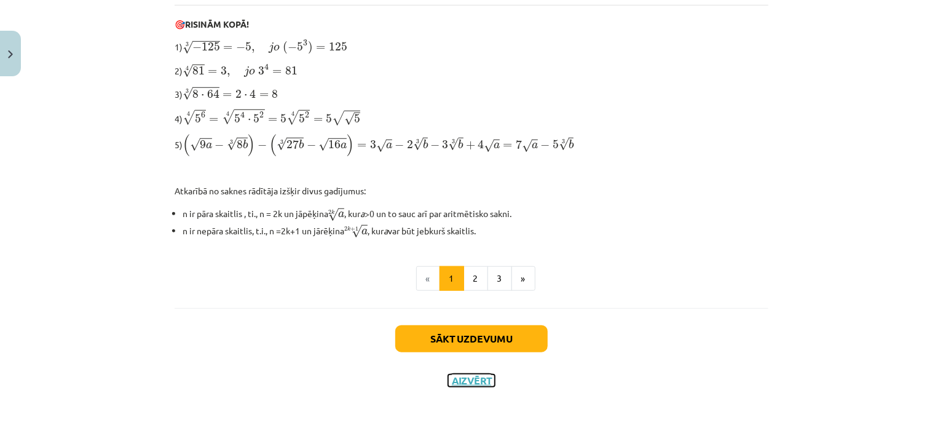
click at [478, 377] on button "Aizvērt" at bounding box center [471, 380] width 47 height 12
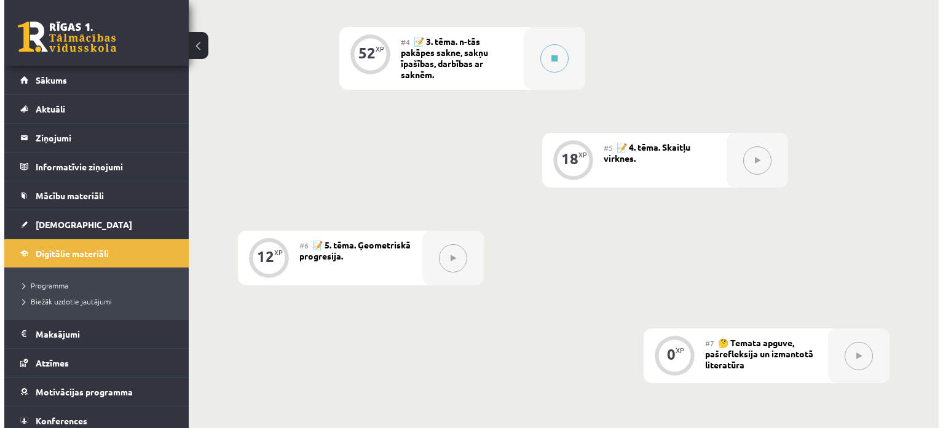
scroll to position [602, 0]
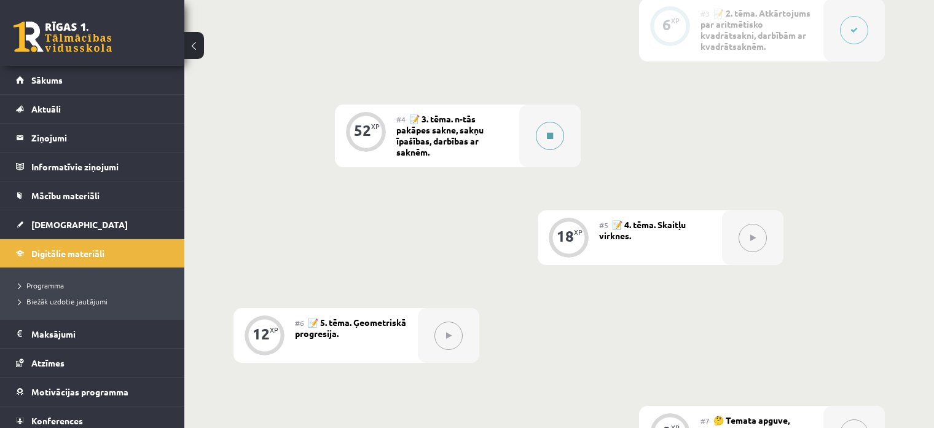
click at [533, 136] on div at bounding box center [549, 136] width 61 height 63
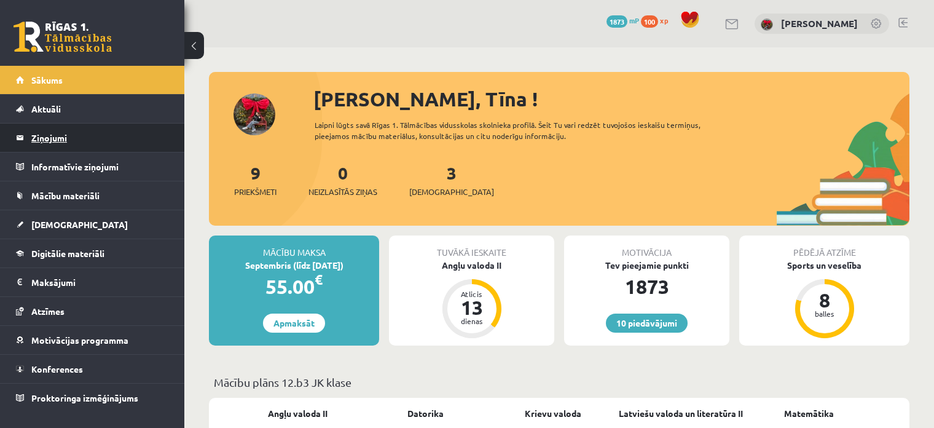
click at [58, 136] on legend "Ziņojumi 0" at bounding box center [100, 138] width 138 height 28
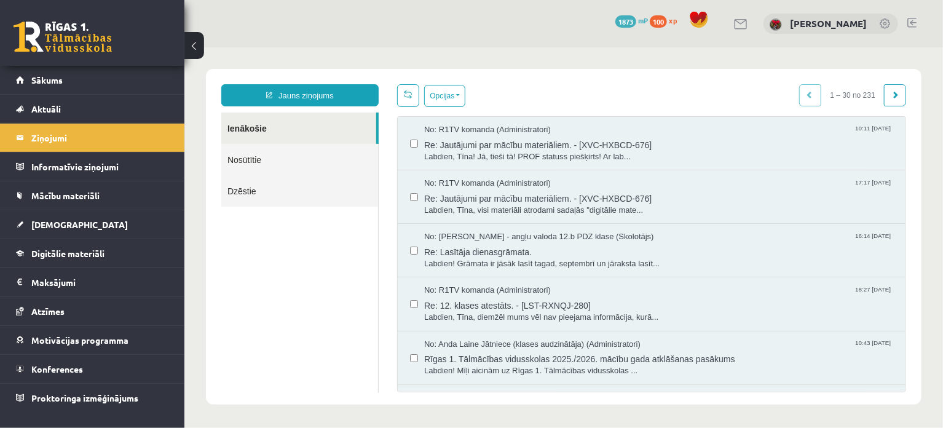
click at [348, 109] on div "Jauns ziņojums Ienākošie Nosūtītie Dzēstie ********* ********* *******" at bounding box center [299, 238] width 176 height 308
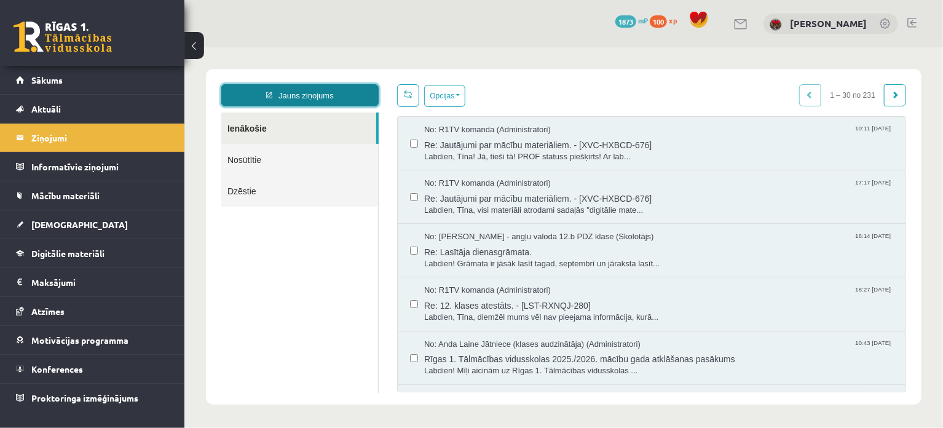
click at [350, 90] on link "Jauns ziņojums" at bounding box center [299, 95] width 157 height 22
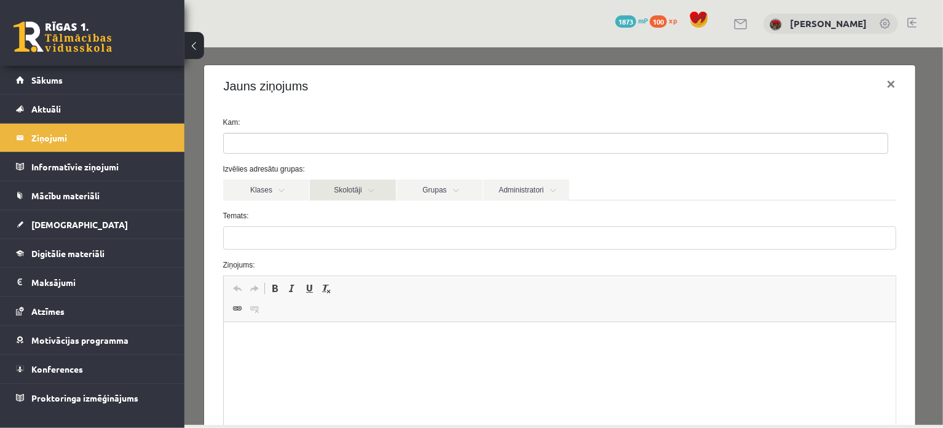
drag, startPoint x: 336, startPoint y: 186, endPoint x: 316, endPoint y: 203, distance: 26.5
click at [335, 186] on link "Skolotāji" at bounding box center [352, 189] width 86 height 21
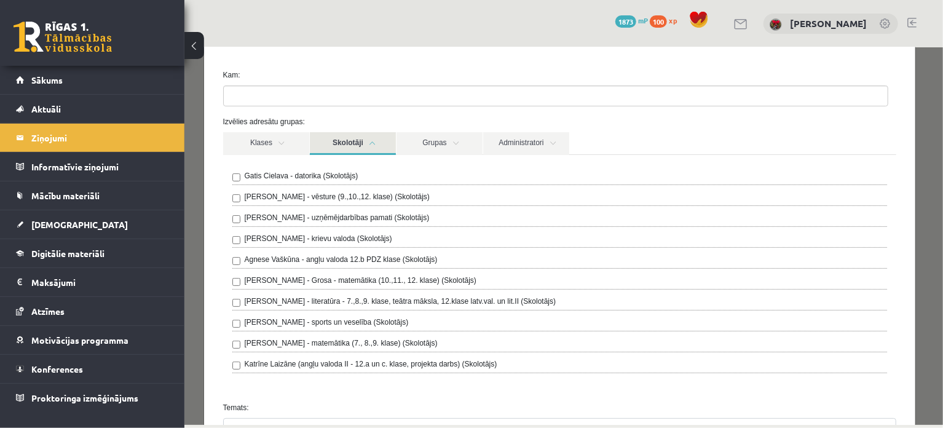
scroll to position [123, 0]
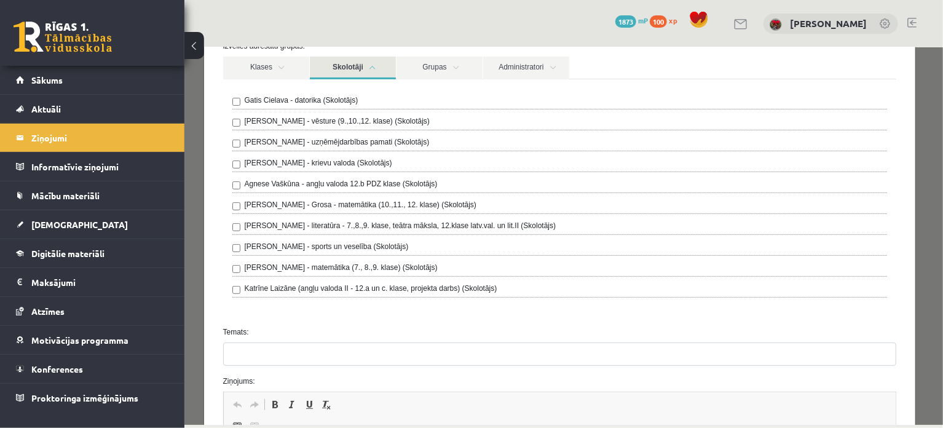
click at [341, 58] on link "Skolotāji" at bounding box center [352, 67] width 86 height 23
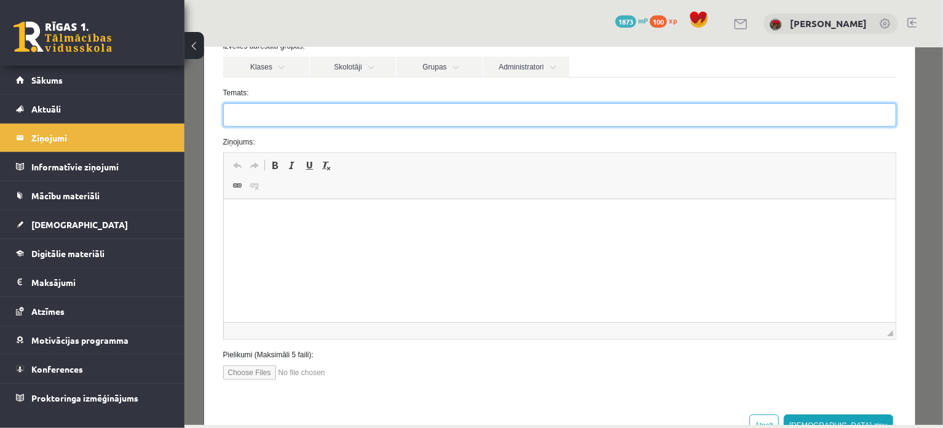
click at [304, 122] on input "Temats:" at bounding box center [559, 114] width 673 height 23
type input "**********"
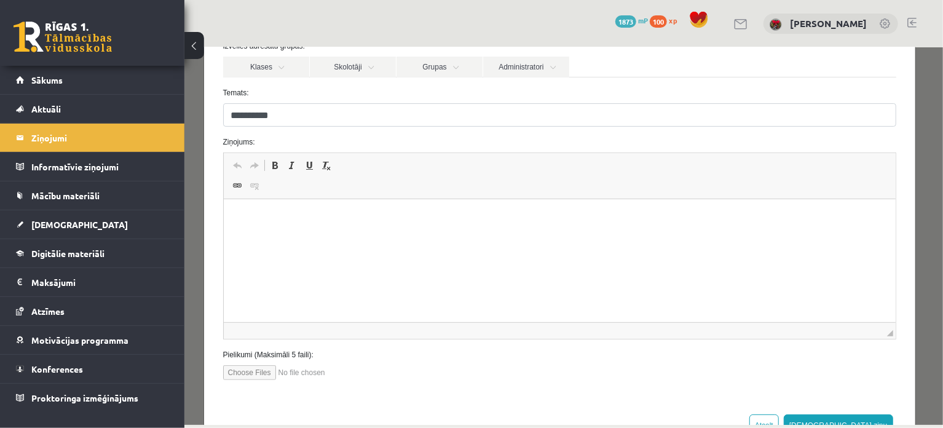
drag, startPoint x: 298, startPoint y: 229, endPoint x: 289, endPoint y: 231, distance: 9.3
click at [297, 230] on html at bounding box center [559, 218] width 672 height 38
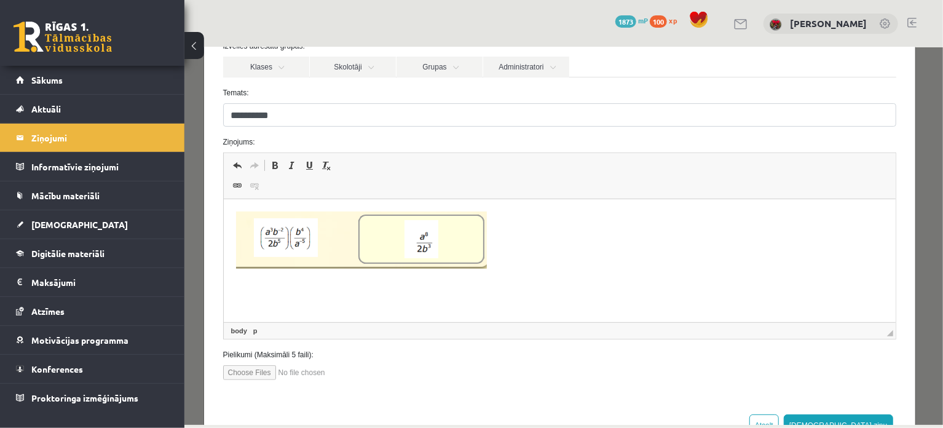
click at [295, 286] on html at bounding box center [559, 242] width 672 height 87
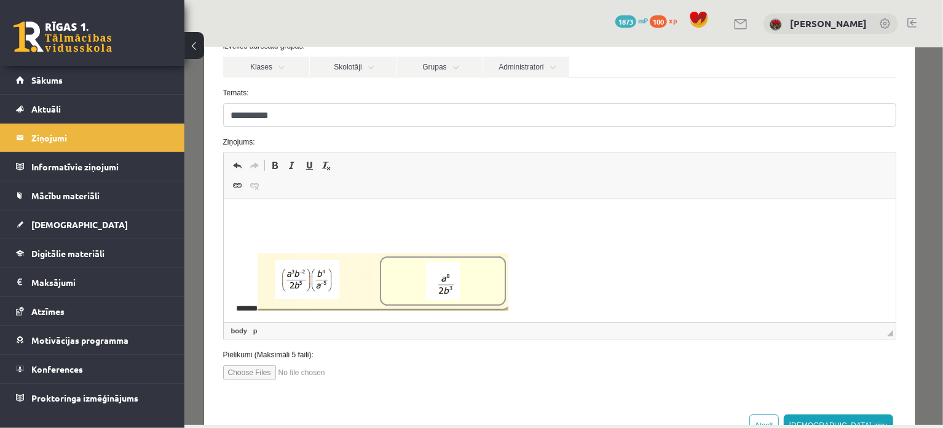
click at [242, 221] on p "Bagātinātā teksta redaktors, wiswyg-editor-47363994647640-1756899267-488" at bounding box center [558, 217] width 647 height 13
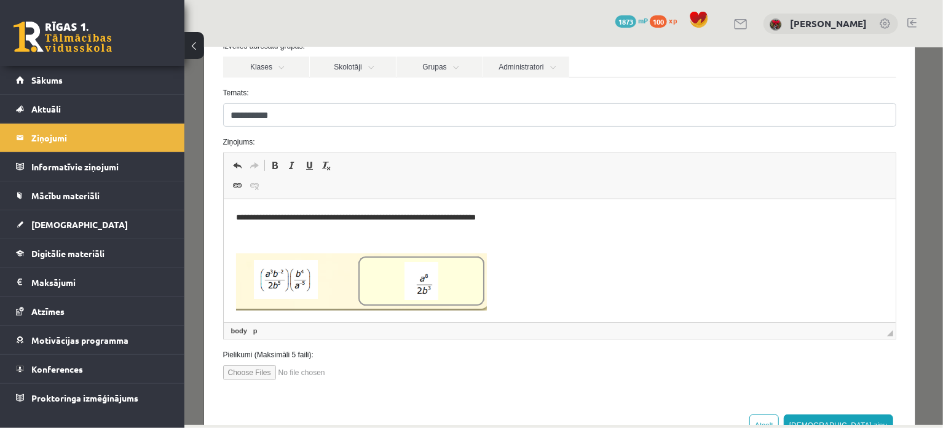
click at [422, 216] on p "**********" at bounding box center [550, 217] width 631 height 13
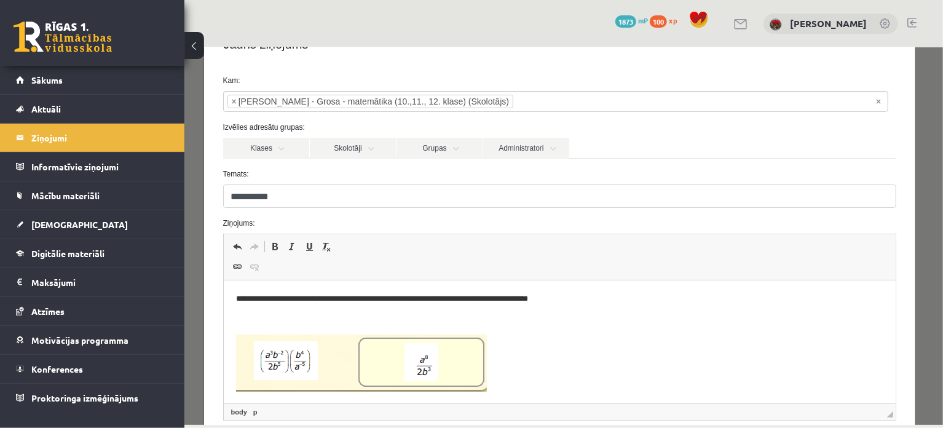
scroll to position [165, 0]
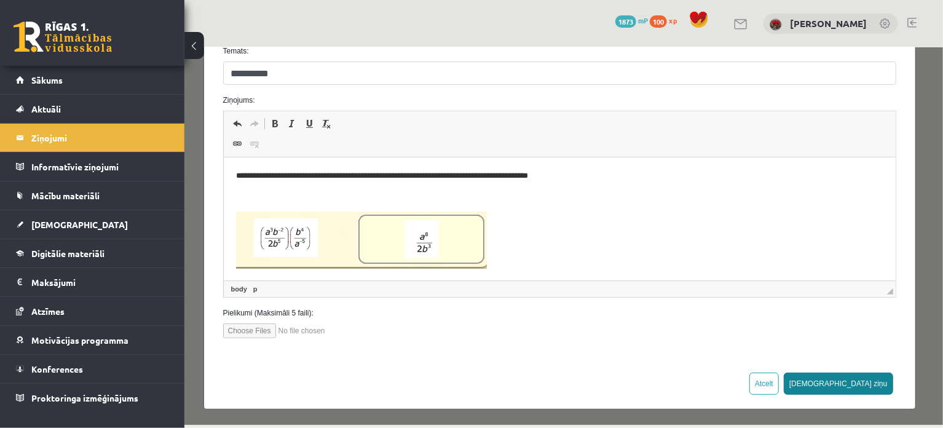
click at [867, 387] on button "Sūtīt ziņu" at bounding box center [837, 383] width 109 height 22
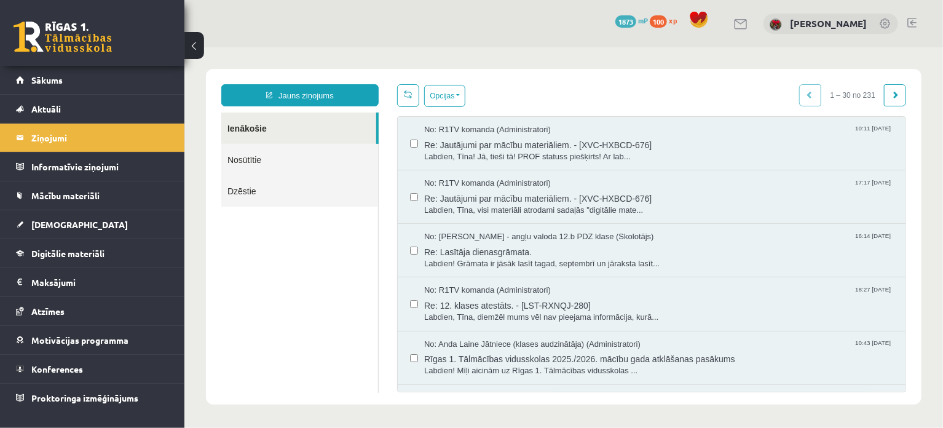
scroll to position [0, 0]
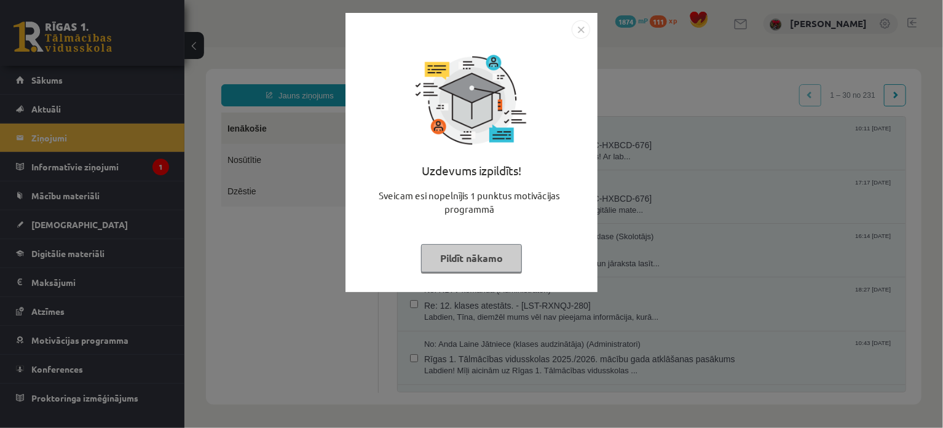
click at [489, 267] on button "Pildīt nākamo" at bounding box center [471, 258] width 101 height 28
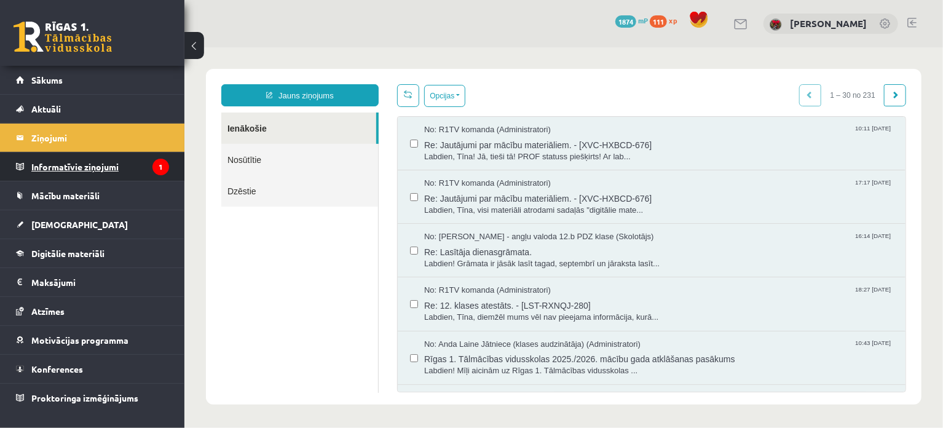
click at [106, 175] on legend "Informatīvie ziņojumi 1" at bounding box center [100, 166] width 138 height 28
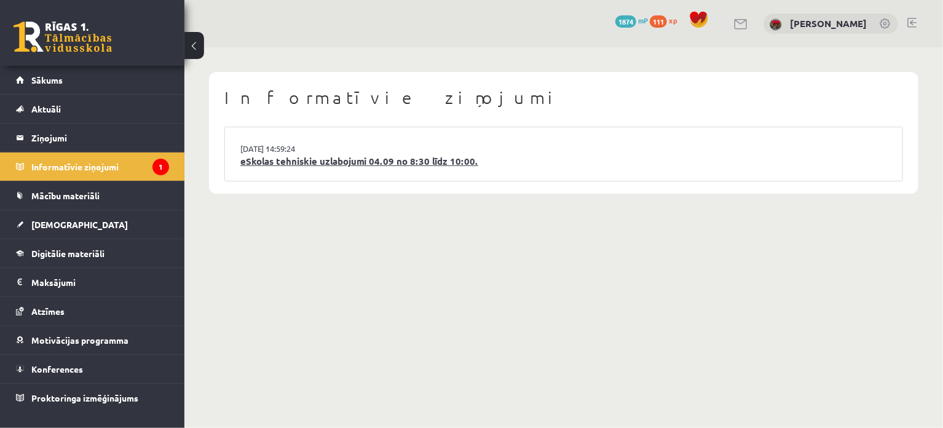
click at [304, 157] on link "eSkolas tehniskie uzlabojumi 04.09 no 8:30 līdz 10:00." at bounding box center [563, 161] width 647 height 14
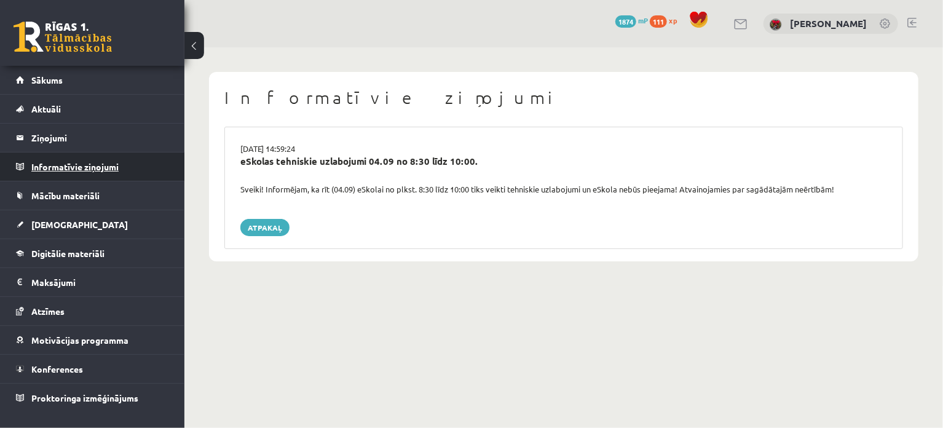
click at [47, 162] on legend "Informatīvie ziņojumi 0" at bounding box center [100, 166] width 138 height 28
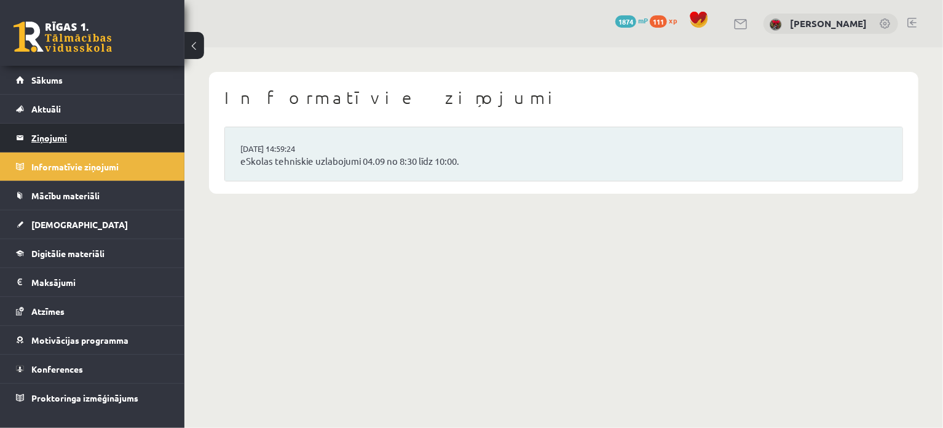
click at [68, 146] on legend "Ziņojumi 0" at bounding box center [100, 138] width 138 height 28
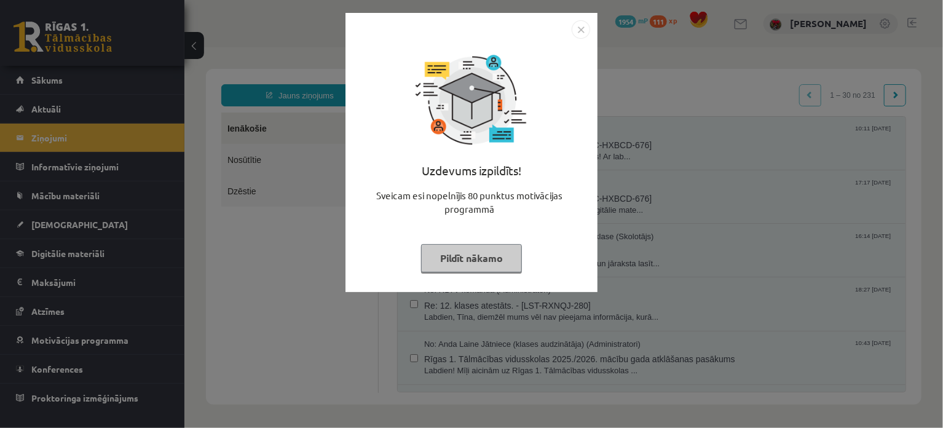
click at [451, 259] on button "Pildīt nākamo" at bounding box center [471, 258] width 101 height 28
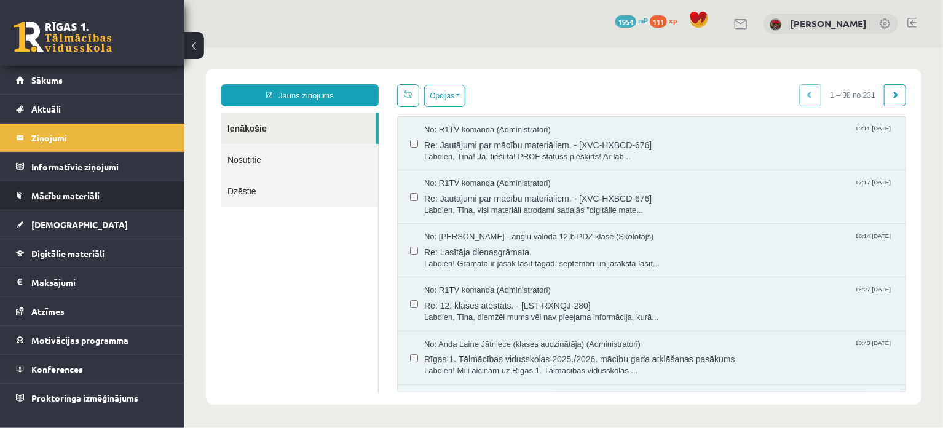
click at [76, 189] on link "Mācību materiāli" at bounding box center [92, 195] width 153 height 28
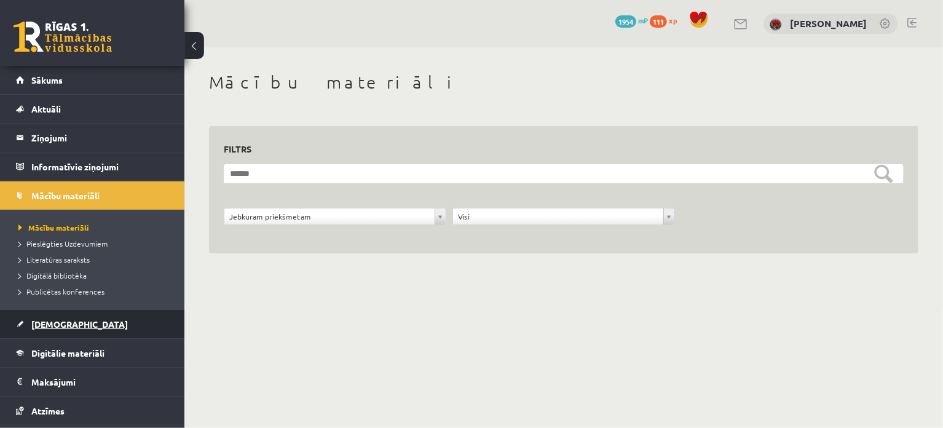
click at [67, 327] on span "[DEMOGRAPHIC_DATA]" at bounding box center [79, 323] width 97 height 11
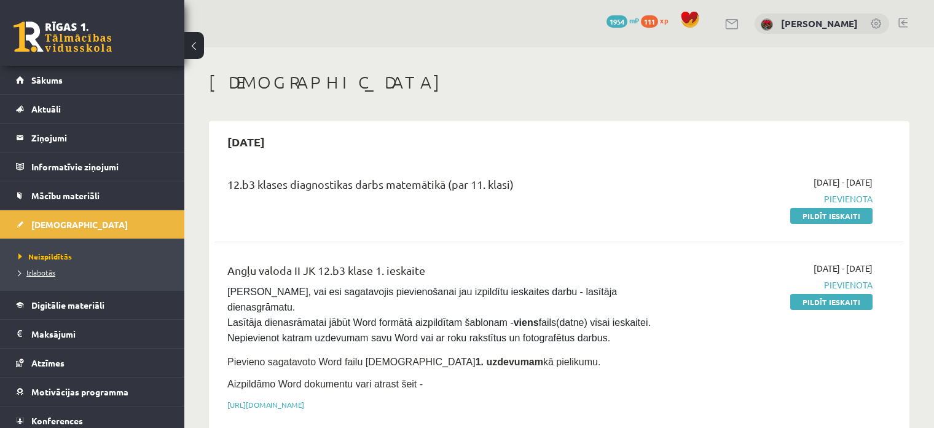
click at [43, 271] on span "Izlabotās" at bounding box center [36, 272] width 37 height 10
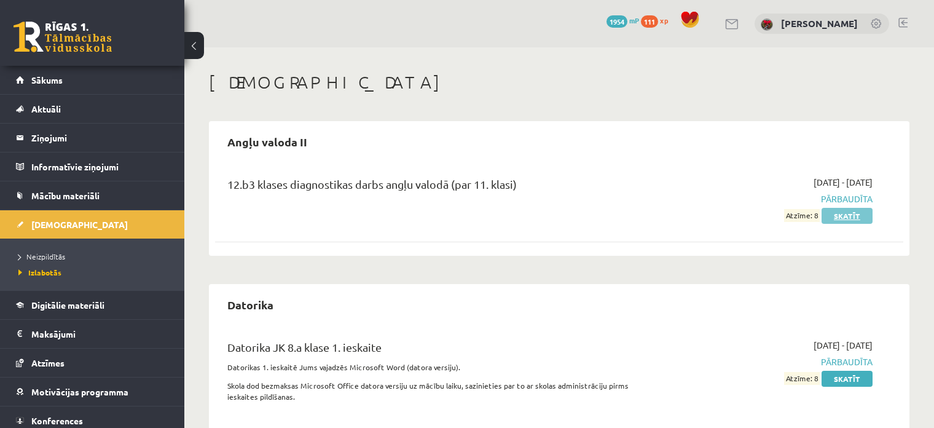
click at [842, 220] on link "Skatīt" at bounding box center [847, 216] width 51 height 16
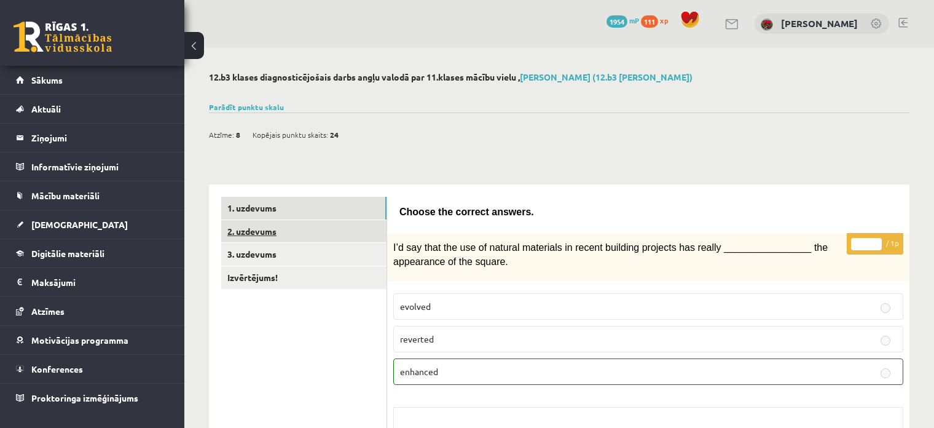
click at [310, 234] on link "2. uzdevums" at bounding box center [303, 231] width 165 height 23
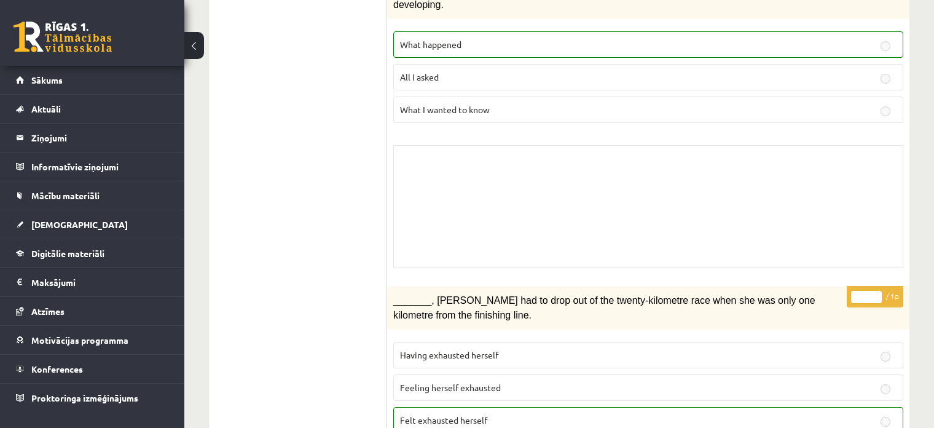
scroll to position [233, 0]
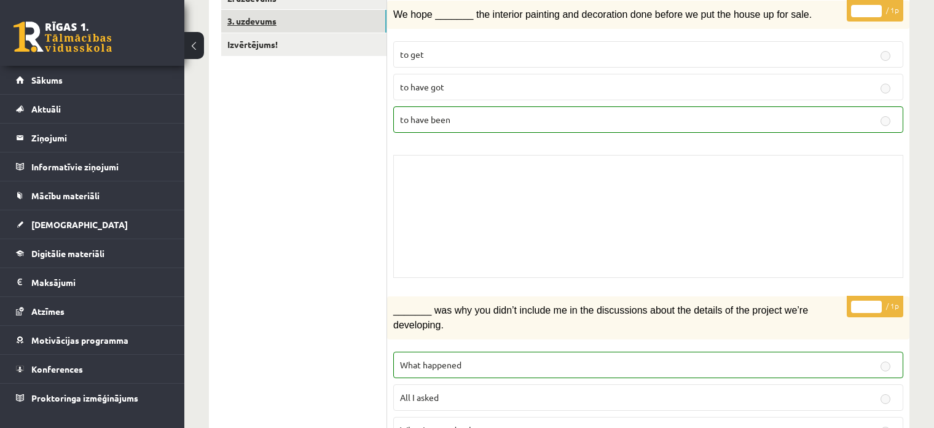
click at [308, 19] on link "3. uzdevums" at bounding box center [303, 21] width 165 height 23
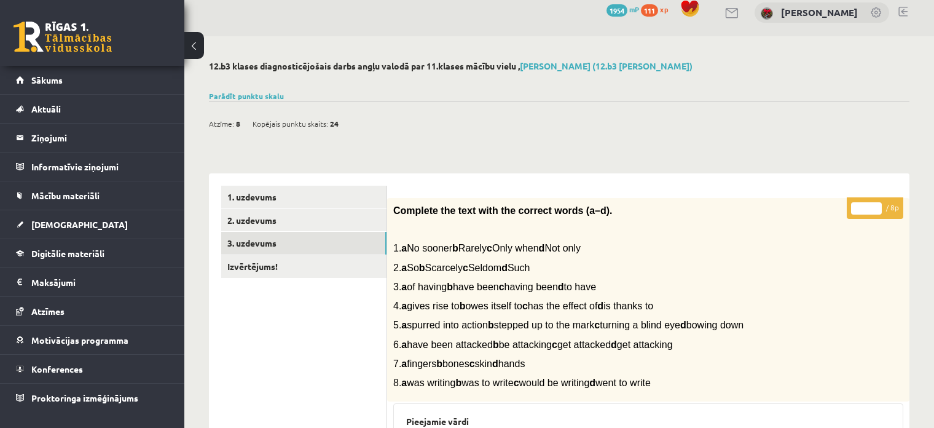
scroll to position [0, 0]
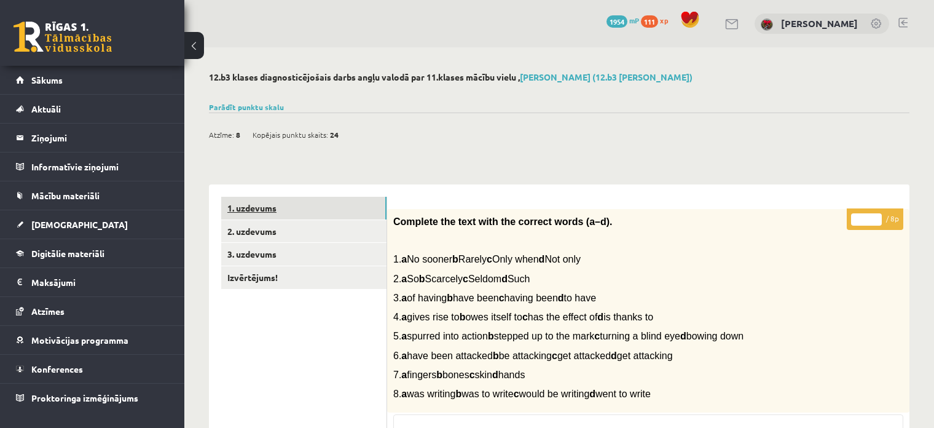
click at [253, 215] on link "1. uzdevums" at bounding box center [303, 208] width 165 height 23
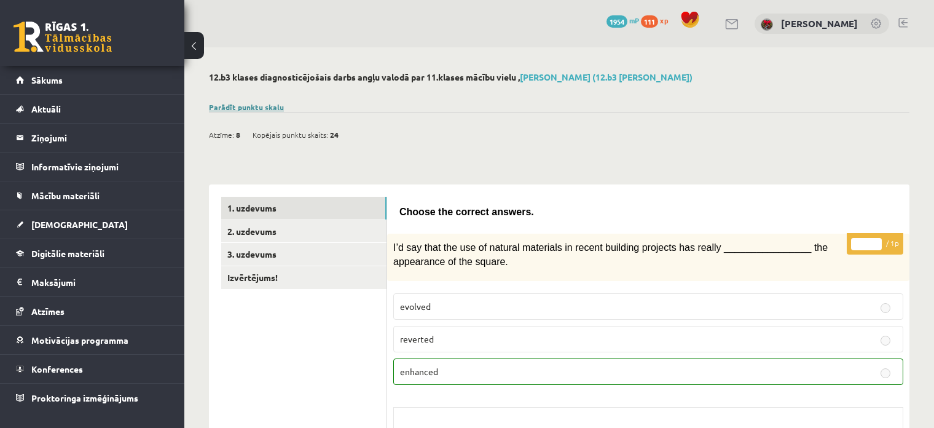
click at [249, 107] on link "Parādīt punktu skalu" at bounding box center [246, 107] width 75 height 10
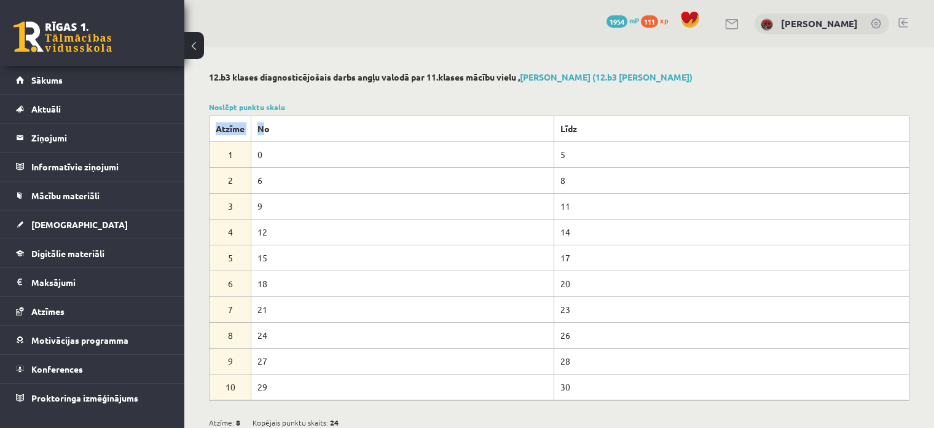
click at [264, 113] on div "Noslēpt punktu skalu Atzīme No Līdz 1 0 5 2 6 8 3 9 11 4 12 14 5 15 17 6 18 20 …" at bounding box center [559, 250] width 701 height 299
click at [263, 108] on link "Noslēpt punktu skalu" at bounding box center [247, 107] width 76 height 10
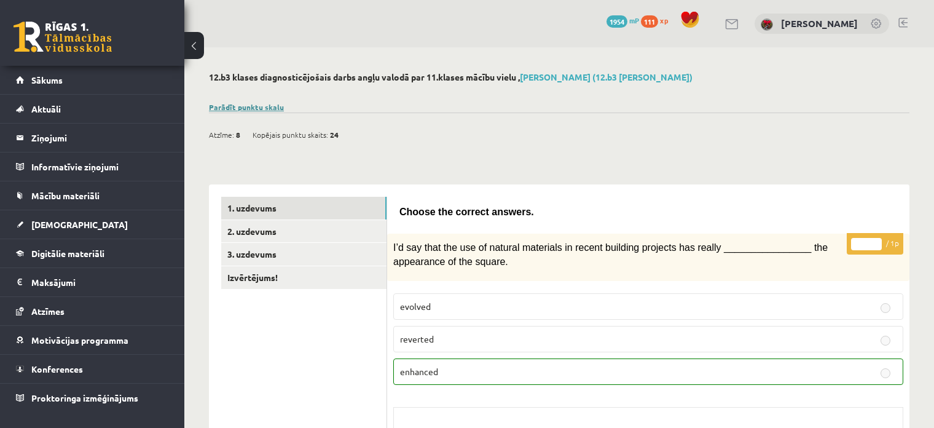
click at [263, 108] on link "Parādīt punktu skalu" at bounding box center [246, 107] width 75 height 10
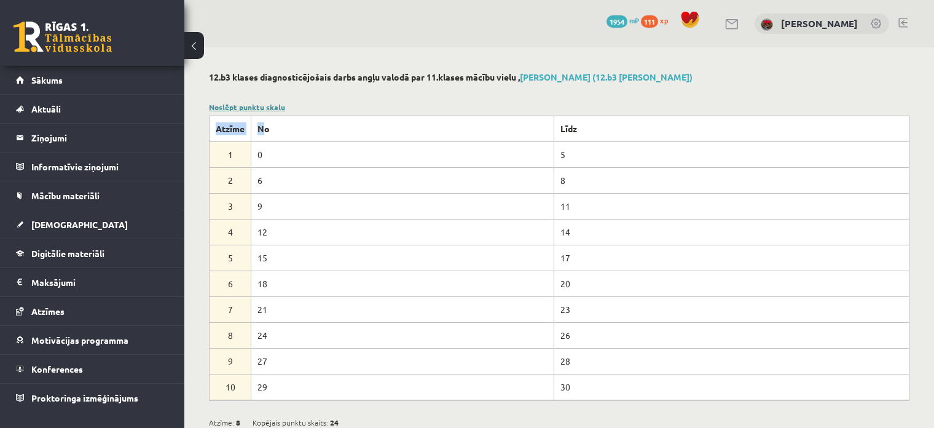
click at [245, 106] on link "Noslēpt punktu skalu" at bounding box center [247, 107] width 76 height 10
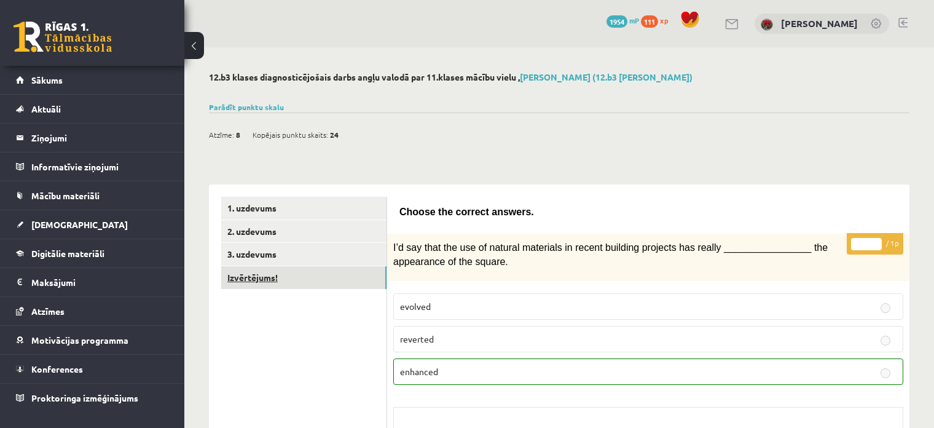
click at [274, 281] on link "Izvērtējums!" at bounding box center [303, 277] width 165 height 23
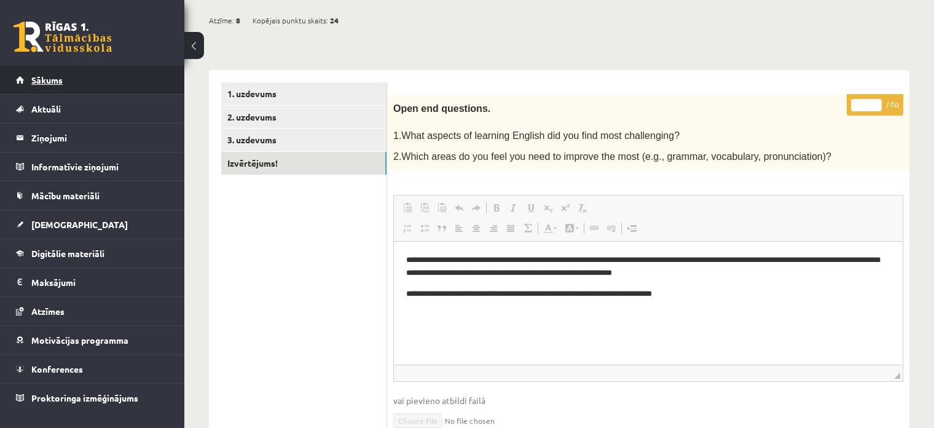
scroll to position [66, 0]
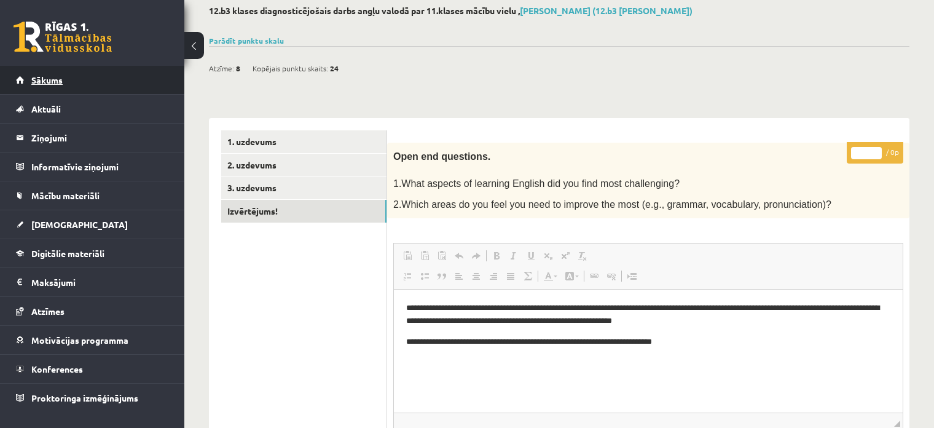
click at [62, 86] on link "Sākums" at bounding box center [92, 80] width 153 height 28
